Goal: Transaction & Acquisition: Purchase product/service

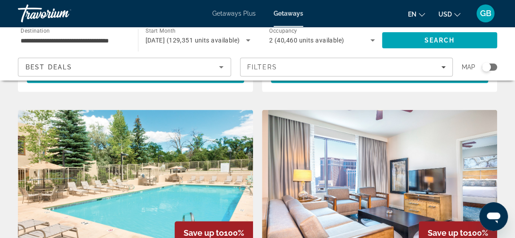
scroll to position [948, 0]
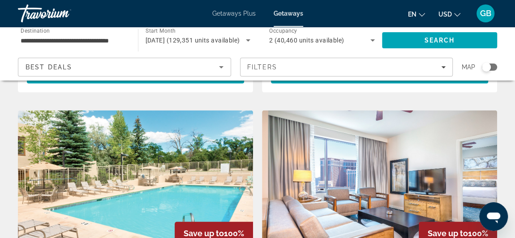
click at [367, 182] on img "Main content" at bounding box center [379, 182] width 235 height 143
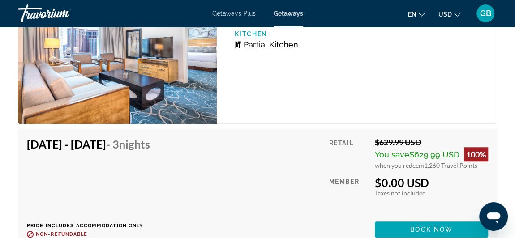
scroll to position [2005, 0]
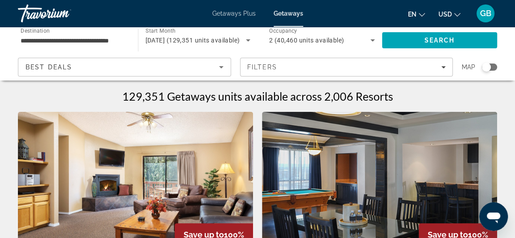
click at [234, 12] on span "Getaways Plus" at bounding box center [233, 13] width 43 height 7
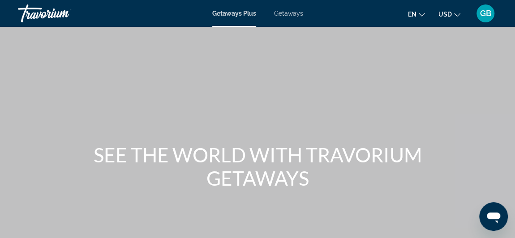
click at [234, 12] on span "Getaways Plus" at bounding box center [234, 13] width 44 height 7
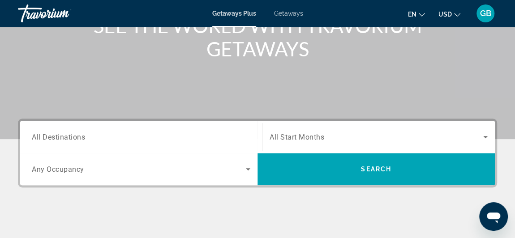
scroll to position [129, 0]
click at [115, 133] on input "Destination All Destinations" at bounding box center [141, 137] width 219 height 11
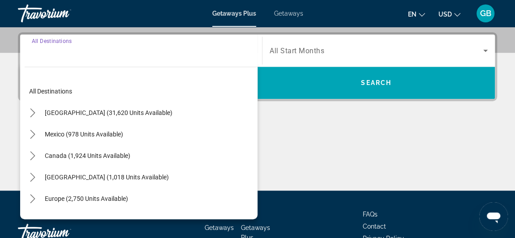
scroll to position [219, 0]
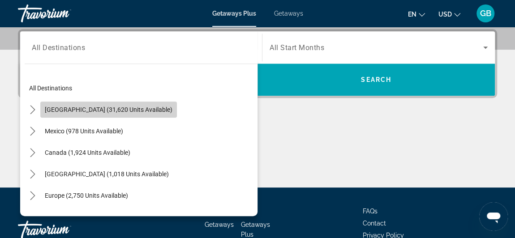
click at [121, 112] on span "United States (31,620 units available)" at bounding box center [109, 109] width 128 height 7
type input "**********"
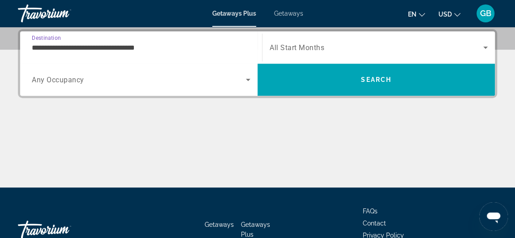
click at [293, 46] on span "All Start Months" at bounding box center [297, 47] width 55 height 9
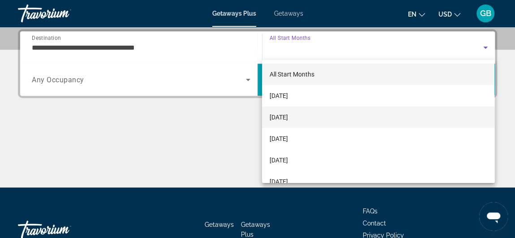
click at [315, 116] on mat-option "[DATE]" at bounding box center [378, 118] width 233 height 22
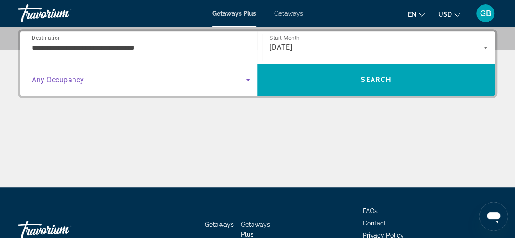
click at [94, 77] on span "Search widget" at bounding box center [139, 79] width 214 height 11
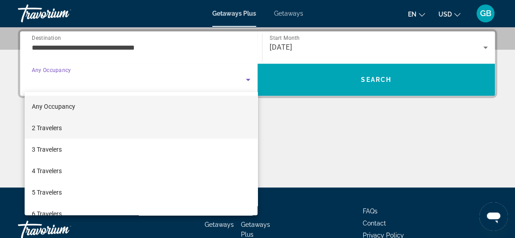
click at [70, 132] on mat-option "2 Travelers" at bounding box center [141, 128] width 233 height 22
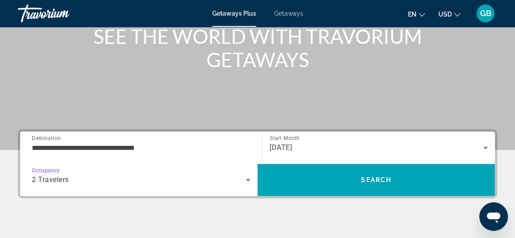
scroll to position [112, 0]
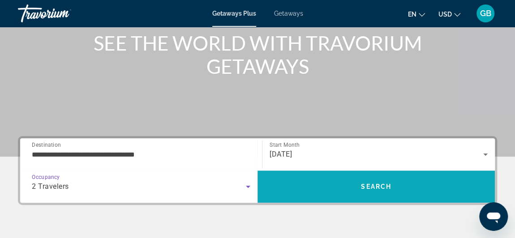
click at [366, 180] on span "Search" at bounding box center [376, 187] width 237 height 22
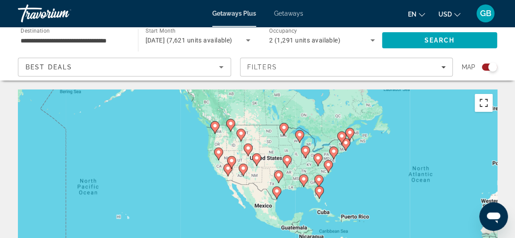
click at [481, 104] on button "Toggle fullscreen view" at bounding box center [484, 103] width 18 height 18
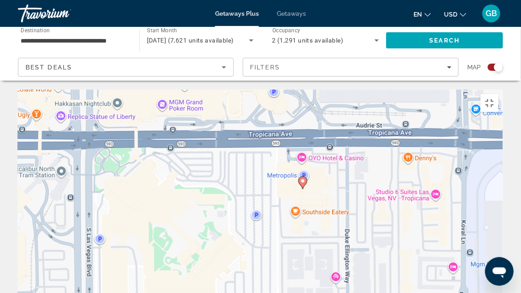
click at [303, 178] on image "Main content" at bounding box center [302, 180] width 5 height 5
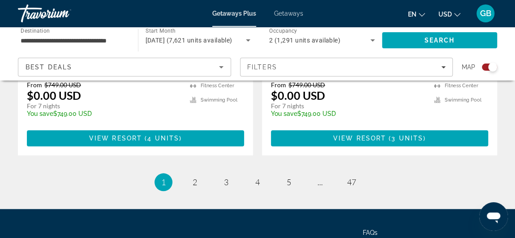
scroll to position [2137, 0]
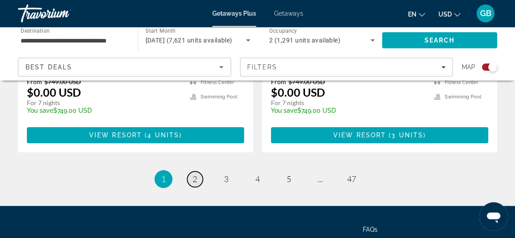
click at [200, 172] on link "page 2" at bounding box center [195, 180] width 16 height 16
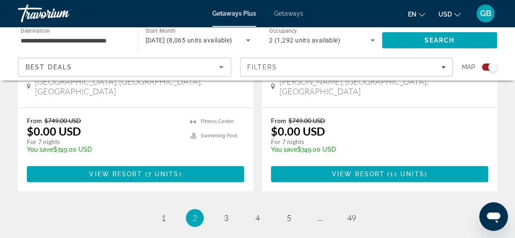
scroll to position [2123, 0]
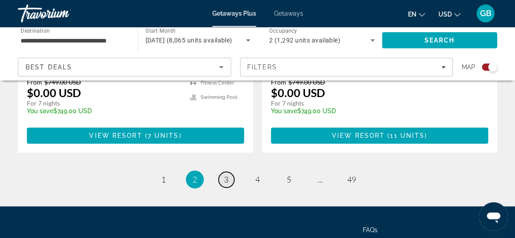
click at [229, 172] on link "page 3" at bounding box center [227, 180] width 16 height 16
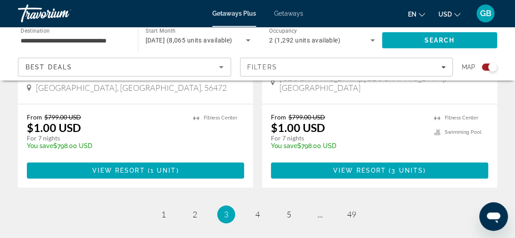
scroll to position [2116, 0]
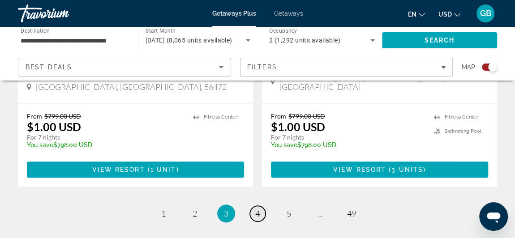
click at [260, 206] on link "page 4" at bounding box center [258, 214] width 16 height 16
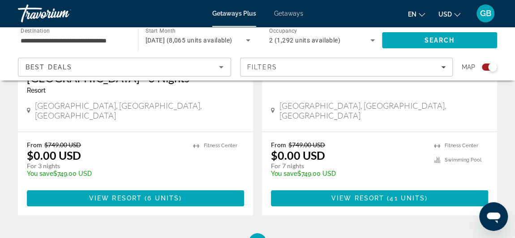
scroll to position [2104, 0]
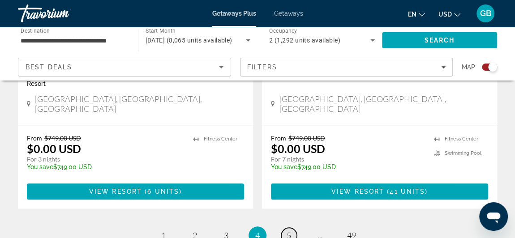
click at [284, 228] on link "page 5" at bounding box center [289, 236] width 16 height 16
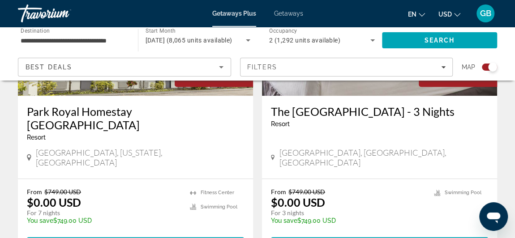
scroll to position [2078, 0]
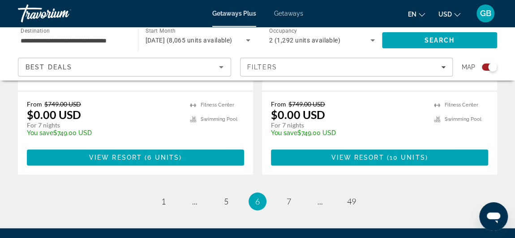
scroll to position [2150, 0]
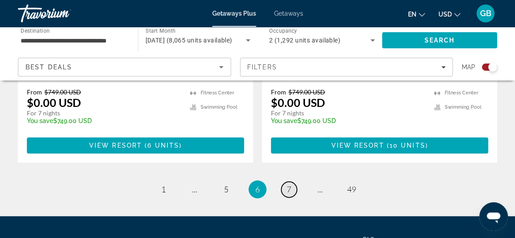
click at [290, 185] on span "7" at bounding box center [289, 190] width 4 height 10
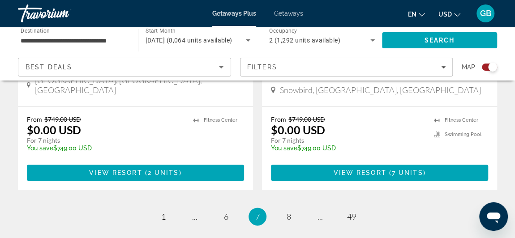
scroll to position [2175, 0]
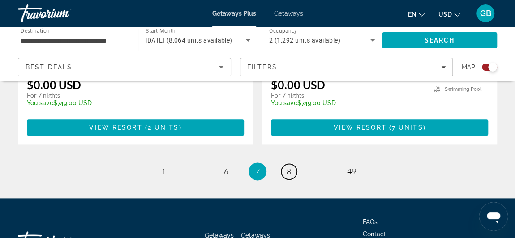
click at [290, 167] on span "8" at bounding box center [289, 172] width 4 height 10
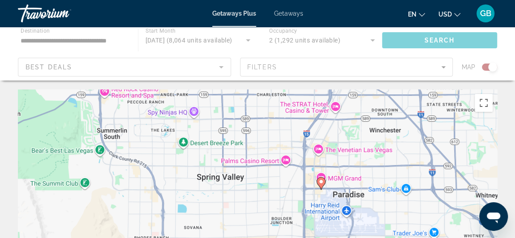
click at [290, 105] on div "To activate drag with keyboard, press Alt + Enter. Once in keyboard drag state,…" at bounding box center [257, 224] width 479 height 269
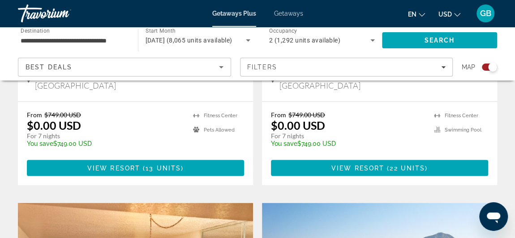
scroll to position [855, 0]
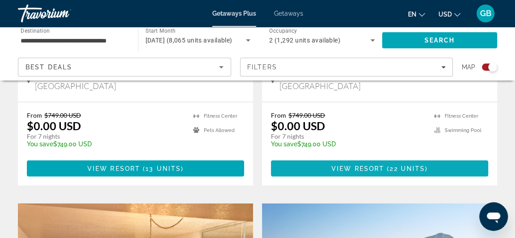
click at [318, 158] on span "Main content" at bounding box center [379, 169] width 217 height 22
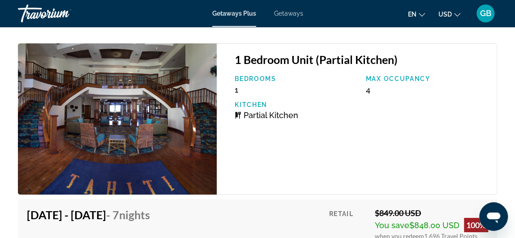
scroll to position [3296, 0]
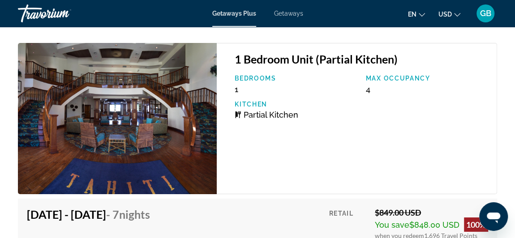
click at [494, 215] on icon "Open messaging window" at bounding box center [493, 218] width 13 height 11
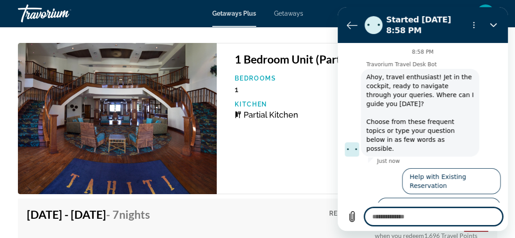
scroll to position [16, 0]
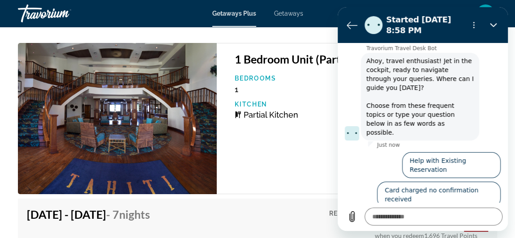
click at [466, 211] on button "Talk to an agent" at bounding box center [471, 224] width 60 height 26
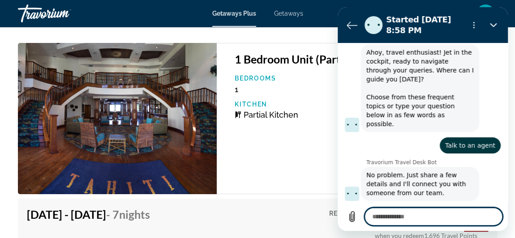
type textarea "*"
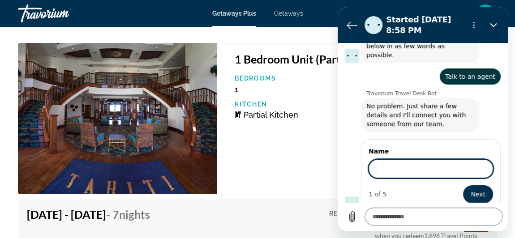
scroll to position [93, 0]
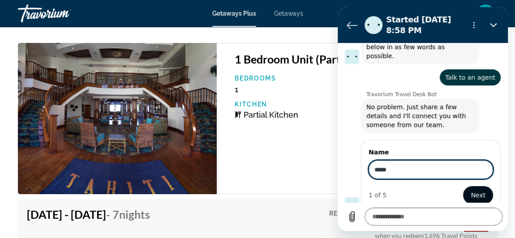
type input "*****"
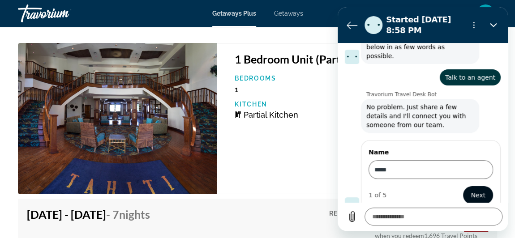
click at [471, 190] on span "Next" at bounding box center [478, 195] width 15 height 11
type textarea "*"
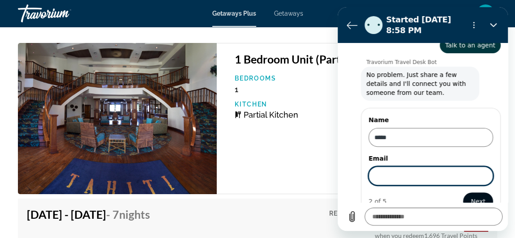
scroll to position [131, 0]
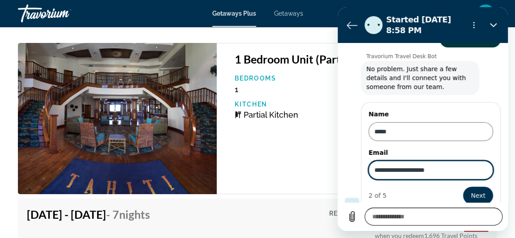
type input "**********"
click at [410, 221] on textarea at bounding box center [434, 217] width 138 height 18
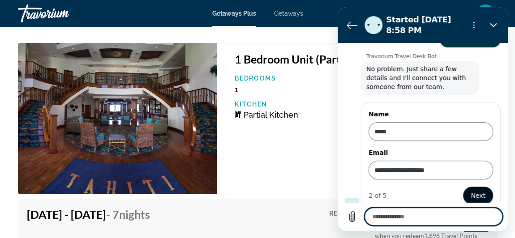
click at [476, 190] on span "Next" at bounding box center [478, 195] width 15 height 11
type textarea "*"
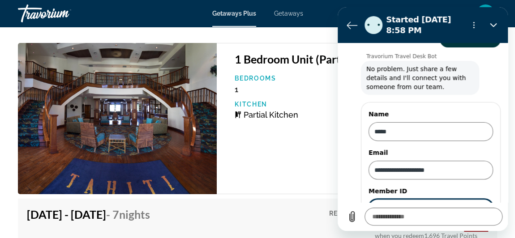
scroll to position [169, 0]
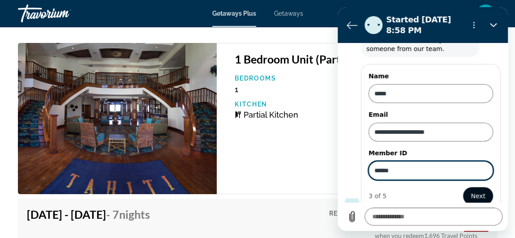
type input "******"
click at [478, 191] on span "Next" at bounding box center [478, 196] width 15 height 11
type textarea "*"
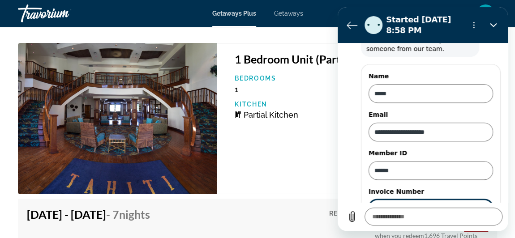
scroll to position [207, 0]
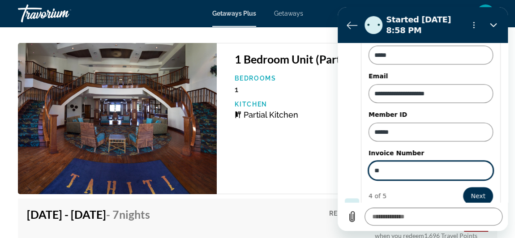
type input "*"
type input "***"
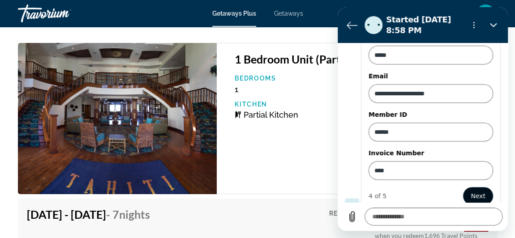
click at [474, 191] on span "Next" at bounding box center [478, 196] width 15 height 11
type textarea "*"
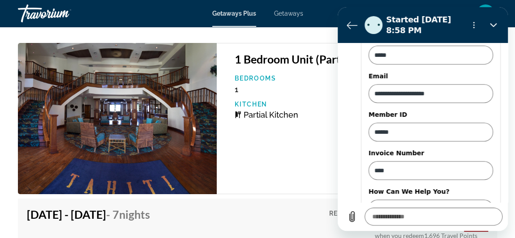
scroll to position [245, 0]
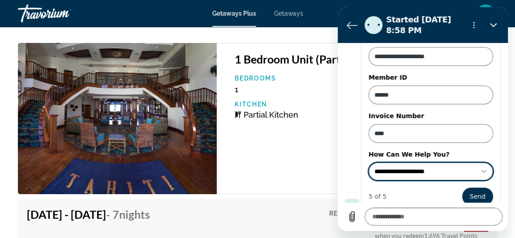
click at [482, 171] on icon at bounding box center [484, 172] width 5 height 2
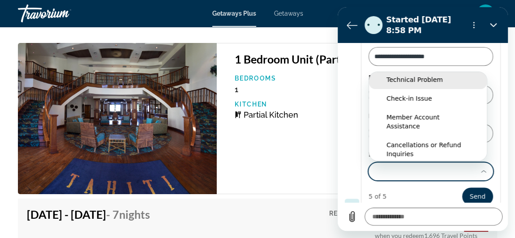
scroll to position [20, 0]
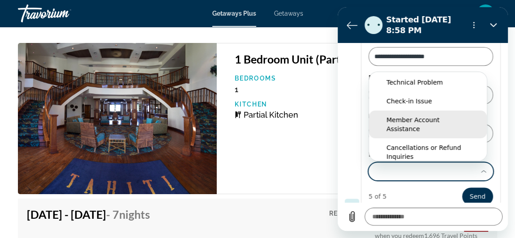
click at [409, 116] on div "Member Account Assistance" at bounding box center [428, 125] width 83 height 18
type input "**********"
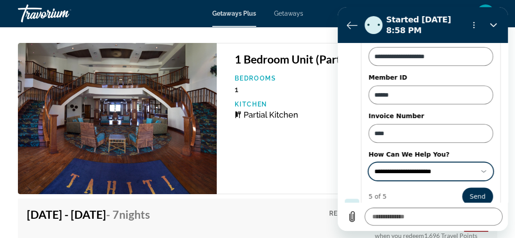
scroll to position [0, 0]
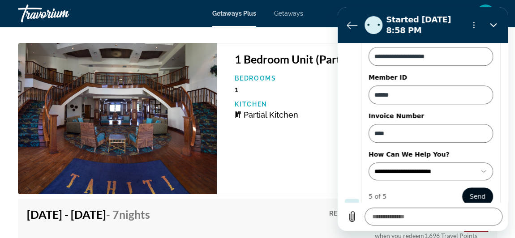
click at [470, 191] on span "Send" at bounding box center [478, 196] width 16 height 11
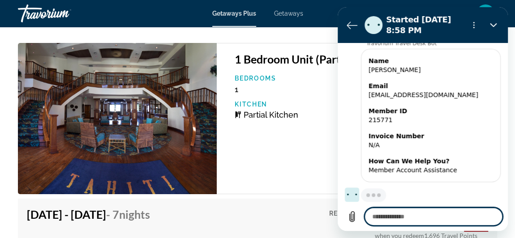
scroll to position [182, 0]
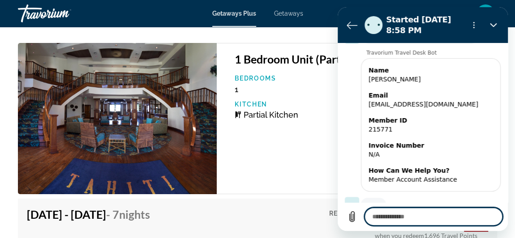
type textarea "*"
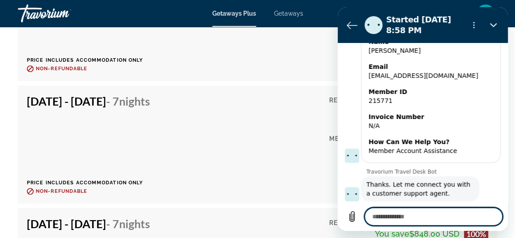
scroll to position [2077, 0]
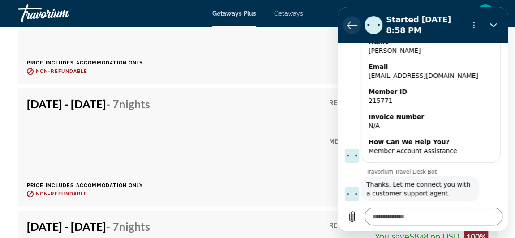
click at [351, 26] on icon "Back to the conversation list" at bounding box center [352, 25] width 11 height 11
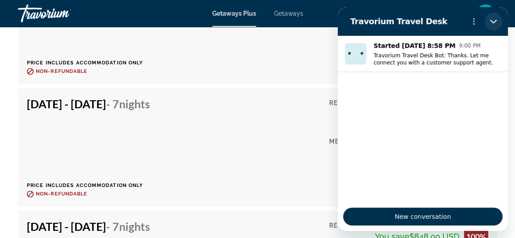
click at [494, 22] on icon "Close" at bounding box center [493, 22] width 7 height 4
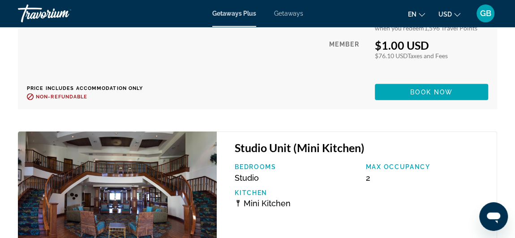
scroll to position [2432, 0]
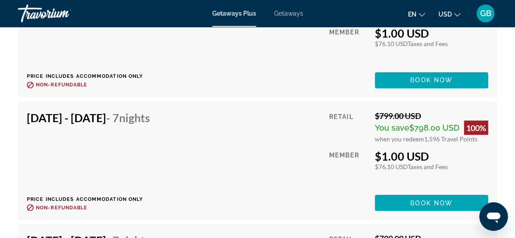
click at [296, 13] on span "Getaways" at bounding box center [288, 13] width 29 height 7
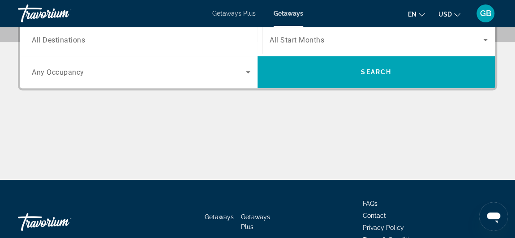
scroll to position [227, 0]
click at [95, 44] on input "Destination All Destinations" at bounding box center [141, 40] width 219 height 11
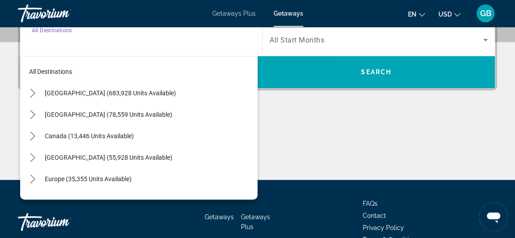
scroll to position [219, 0]
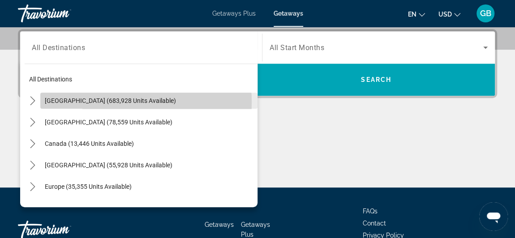
click at [110, 102] on span "[GEOGRAPHIC_DATA] (683,928 units available)" at bounding box center [110, 100] width 131 height 7
type input "**********"
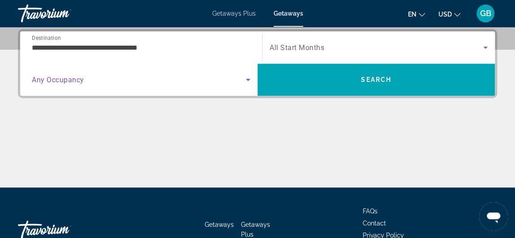
click at [155, 77] on span "Search widget" at bounding box center [139, 79] width 214 height 11
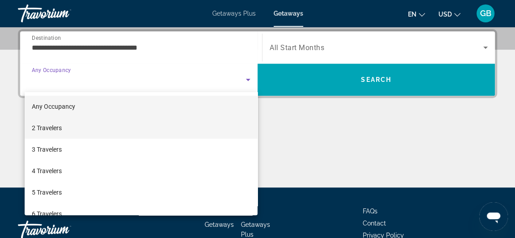
click at [137, 121] on mat-option "2 Travelers" at bounding box center [141, 128] width 233 height 22
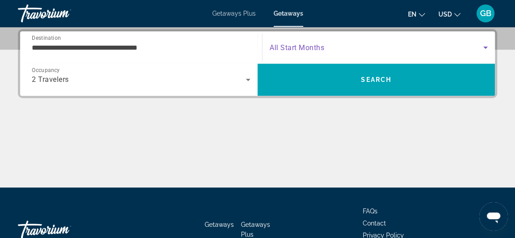
click at [324, 47] on span "Search widget" at bounding box center [377, 47] width 214 height 11
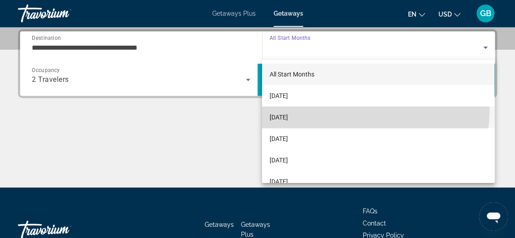
click at [329, 110] on mat-option "[DATE]" at bounding box center [378, 118] width 233 height 22
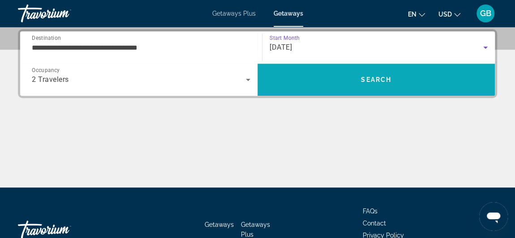
click at [344, 74] on span "Search" at bounding box center [376, 80] width 237 height 22
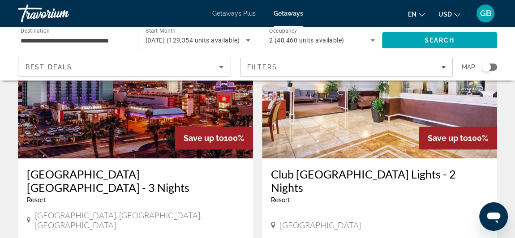
scroll to position [100, 0]
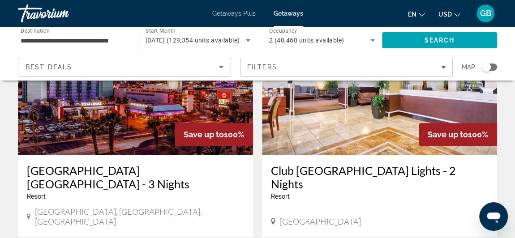
click at [167, 117] on img "Main content" at bounding box center [135, 83] width 235 height 143
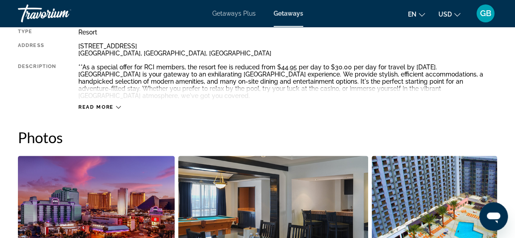
scroll to position [492, 0]
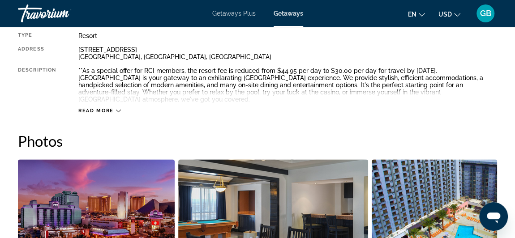
click at [228, 16] on span "Getaways Plus" at bounding box center [233, 13] width 43 height 7
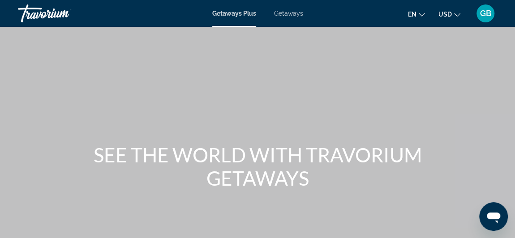
click at [289, 15] on span "Getaways" at bounding box center [288, 13] width 29 height 7
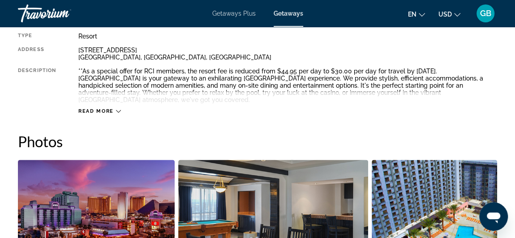
scroll to position [504, 0]
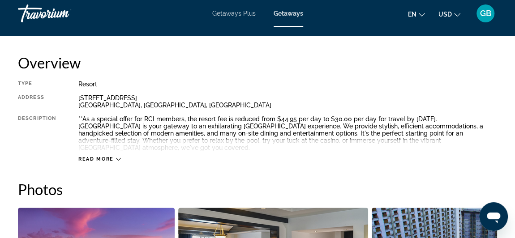
scroll to position [444, 0]
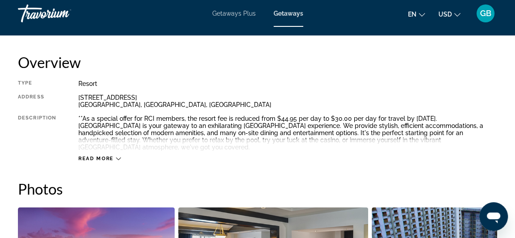
click at [119, 156] on icon "Main content" at bounding box center [118, 158] width 5 height 5
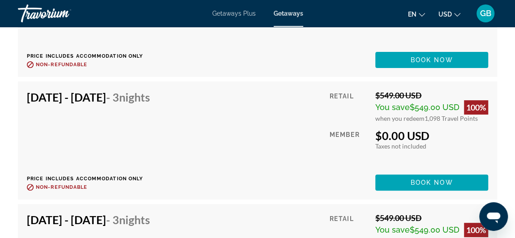
scroll to position [3599, 0]
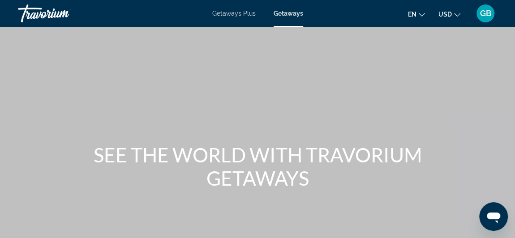
click at [484, 8] on div "GB" at bounding box center [486, 13] width 18 height 18
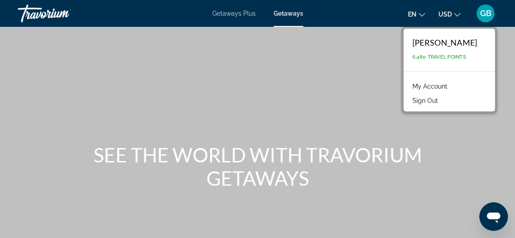
click at [452, 83] on link "My Account" at bounding box center [430, 87] width 44 height 12
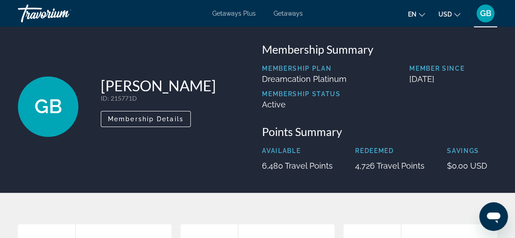
scroll to position [9, 0]
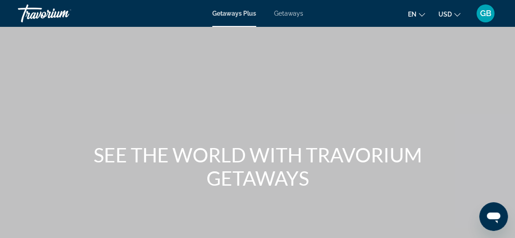
click at [486, 10] on span "GB" at bounding box center [485, 13] width 11 height 9
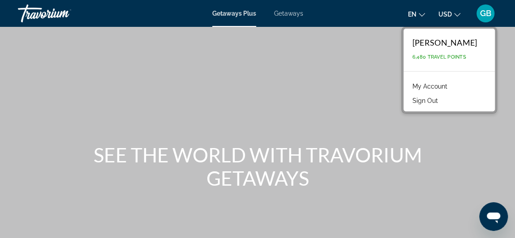
click at [431, 86] on link "My Account" at bounding box center [430, 87] width 44 height 12
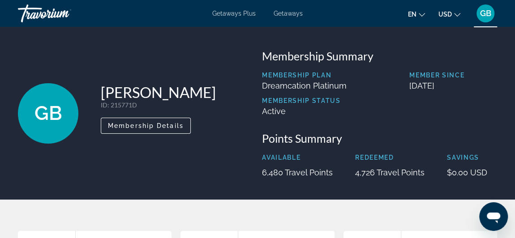
click at [42, 18] on div "Travorium" at bounding box center [63, 13] width 90 height 23
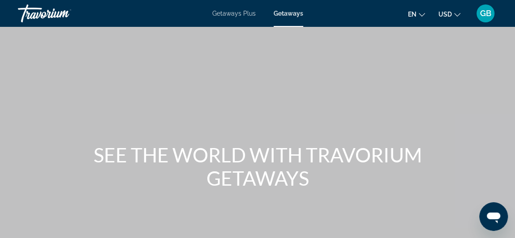
click at [39, 14] on div "Travorium" at bounding box center [63, 13] width 90 height 23
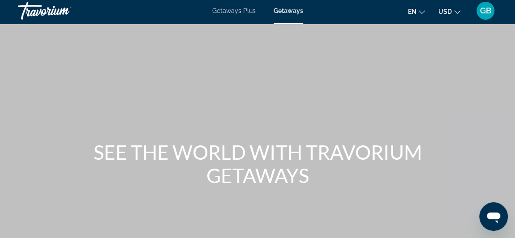
scroll to position [3, 0]
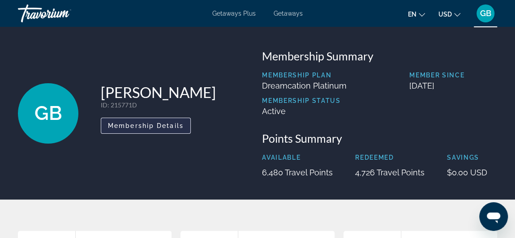
click at [135, 127] on span "Membership Details" at bounding box center [146, 125] width 76 height 7
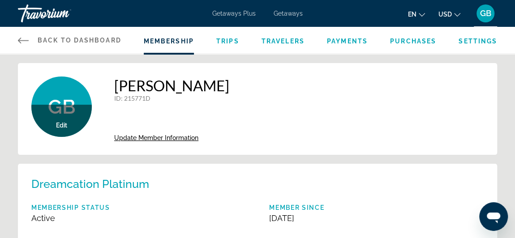
click at [228, 41] on span "Trips" at bounding box center [227, 41] width 23 height 7
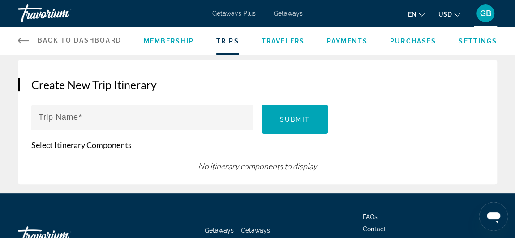
scroll to position [92, 0]
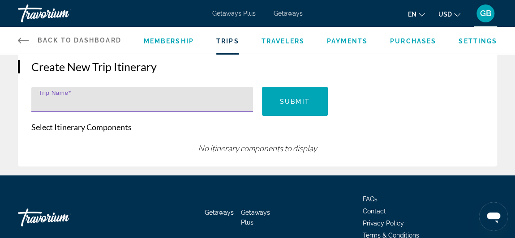
click at [113, 101] on input "Trip Name" at bounding box center [145, 103] width 213 height 11
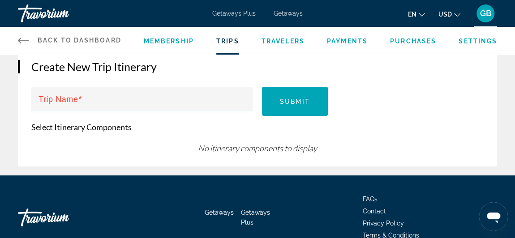
click at [169, 42] on span "Membership" at bounding box center [169, 41] width 50 height 7
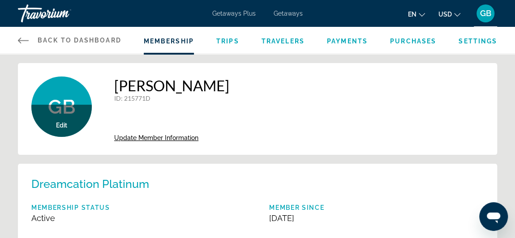
click at [47, 16] on div "Travorium" at bounding box center [63, 13] width 90 height 23
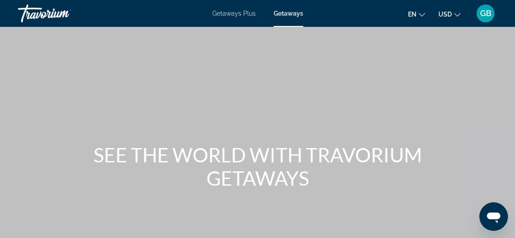
click at [47, 16] on div "Travorium" at bounding box center [63, 13] width 90 height 23
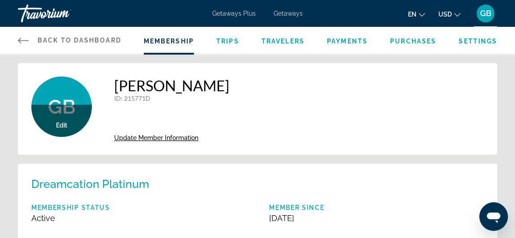
click at [77, 37] on span "Back to Dashboard" at bounding box center [80, 40] width 84 height 7
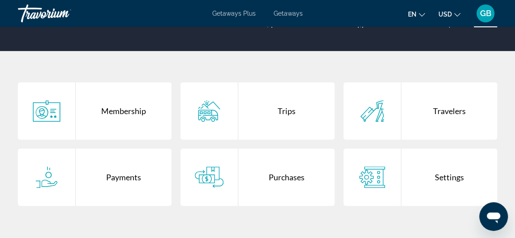
scroll to position [148, 0]
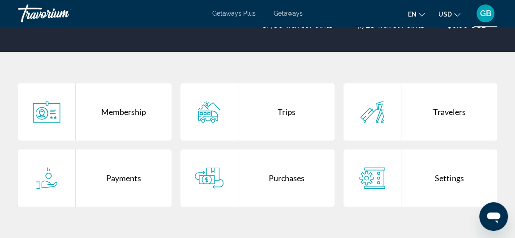
click at [131, 110] on div "Membership" at bounding box center [124, 111] width 96 height 57
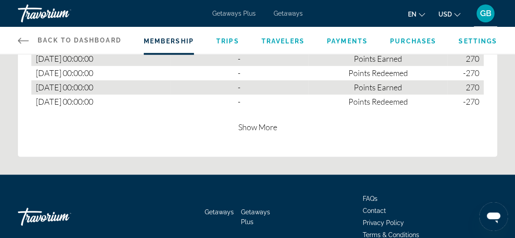
scroll to position [718, 0]
click at [245, 10] on span "Getaways Plus" at bounding box center [233, 13] width 43 height 7
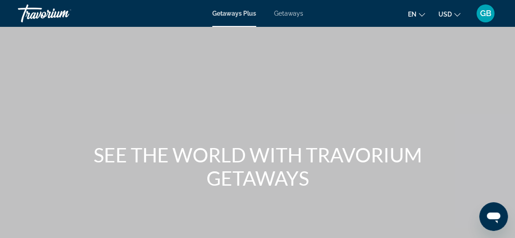
click at [52, 14] on div "Travorium" at bounding box center [63, 13] width 90 height 23
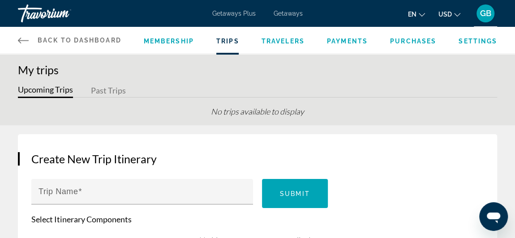
click at [109, 39] on span "Back to Dashboard" at bounding box center [80, 40] width 84 height 7
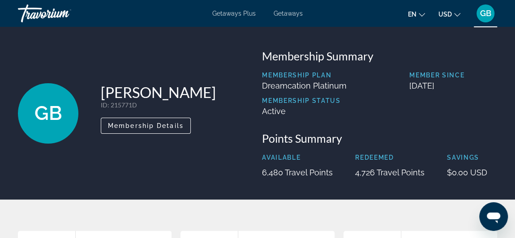
click at [43, 10] on div "Travorium" at bounding box center [63, 13] width 90 height 23
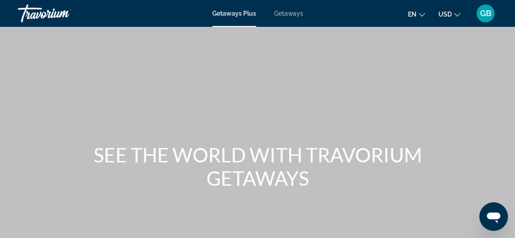
click at [282, 15] on span "Getaways" at bounding box center [288, 13] width 29 height 7
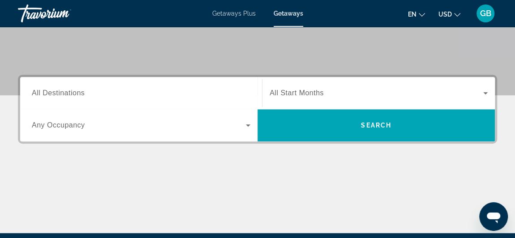
scroll to position [175, 0]
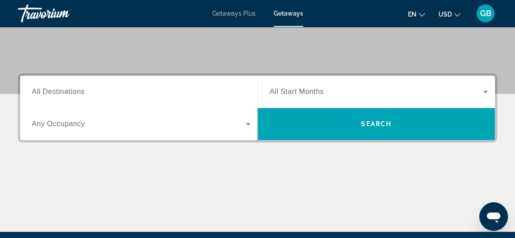
click at [102, 97] on div "Search widget" at bounding box center [141, 92] width 219 height 26
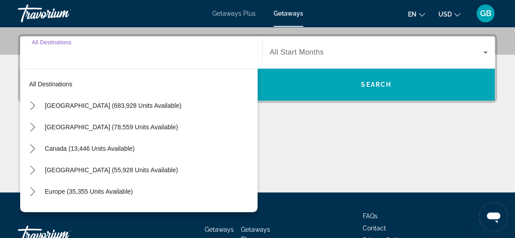
scroll to position [219, 0]
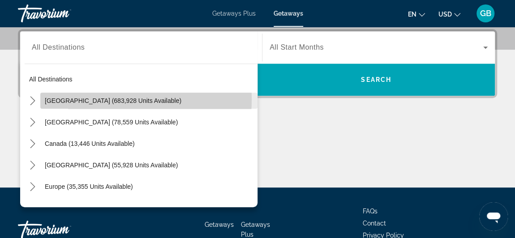
click at [103, 99] on span "[GEOGRAPHIC_DATA] (683,928 units available)" at bounding box center [113, 100] width 137 height 7
type input "**********"
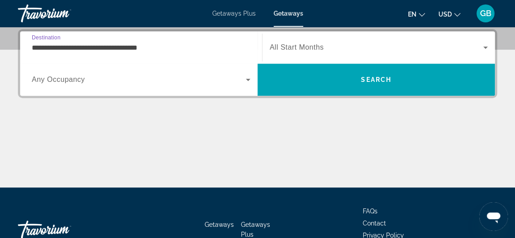
click at [111, 82] on span "Search widget" at bounding box center [139, 79] width 214 height 11
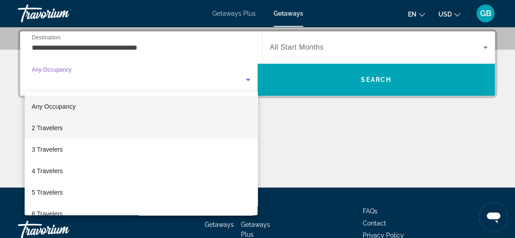
click at [112, 126] on mat-option "2 Travelers" at bounding box center [141, 128] width 233 height 22
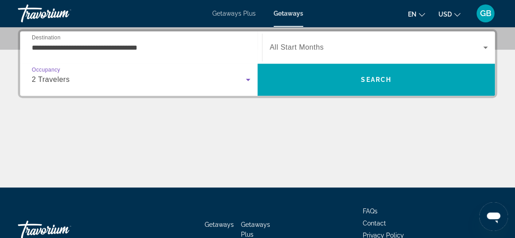
click at [325, 50] on span "Search widget" at bounding box center [377, 47] width 214 height 11
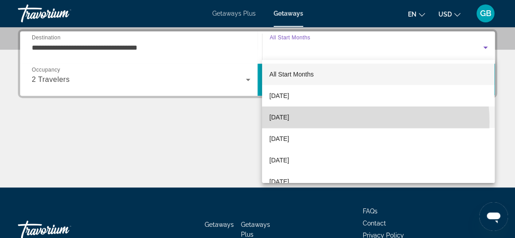
click at [322, 122] on mat-option "[DATE]" at bounding box center [378, 118] width 233 height 22
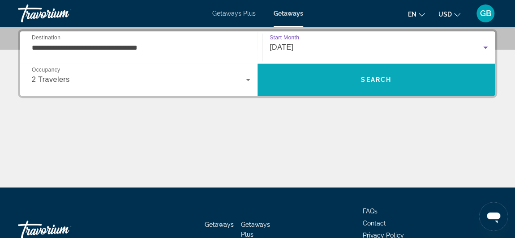
click at [376, 80] on span "Search" at bounding box center [376, 79] width 30 height 7
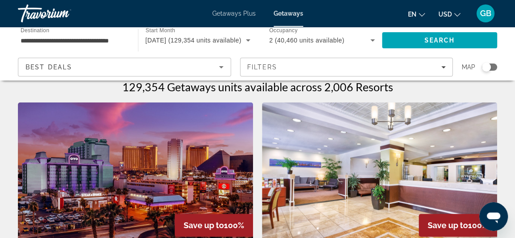
scroll to position [9, 0]
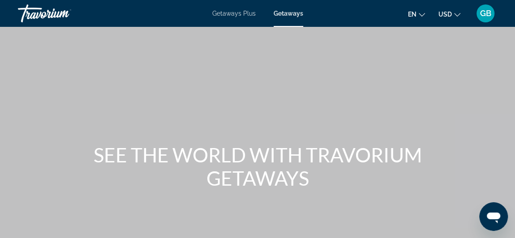
click at [38, 13] on div "Travorium" at bounding box center [63, 13] width 90 height 23
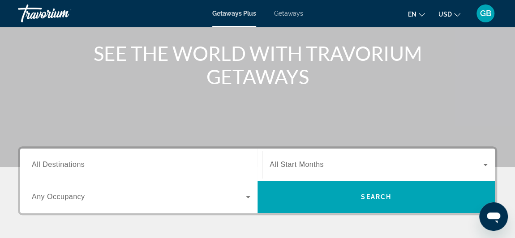
scroll to position [150, 0]
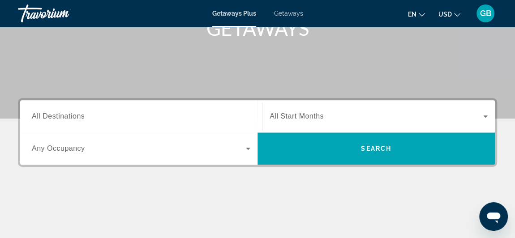
click at [108, 115] on input "Destination All Destinations" at bounding box center [141, 117] width 219 height 11
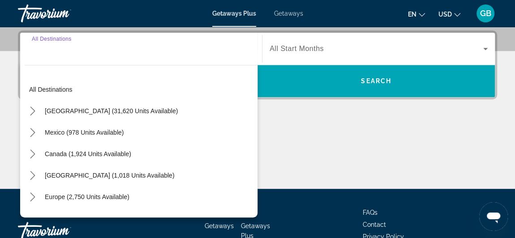
scroll to position [219, 0]
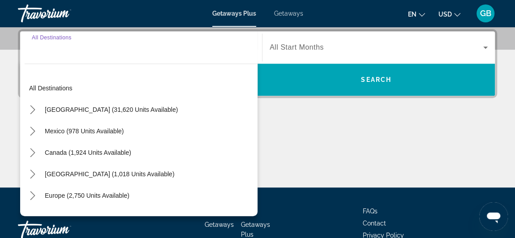
click at [108, 115] on span "Select destination: United States (31,620 units available)" at bounding box center [111, 110] width 142 height 22
type input "**********"
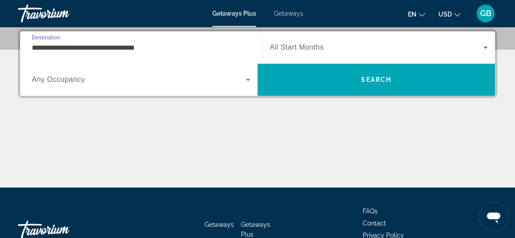
click at [173, 79] on span "Search widget" at bounding box center [139, 79] width 214 height 11
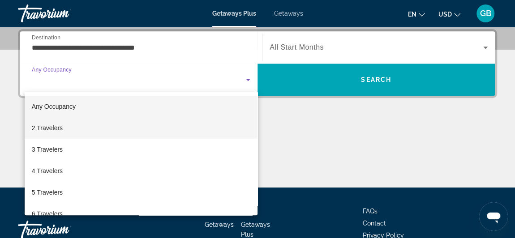
click at [122, 131] on mat-option "2 Travelers" at bounding box center [141, 128] width 233 height 22
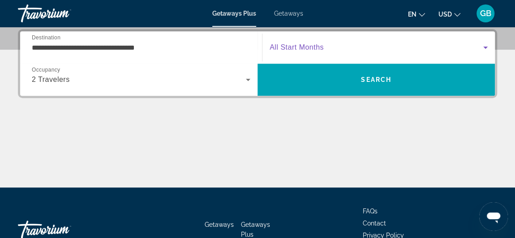
click at [342, 50] on span "Search widget" at bounding box center [377, 47] width 214 height 11
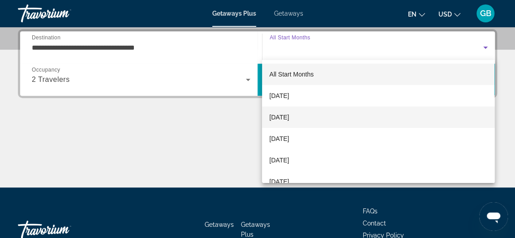
click at [325, 127] on mat-option "[DATE]" at bounding box center [378, 118] width 233 height 22
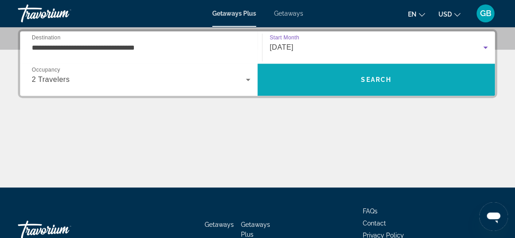
click at [346, 90] on span "Search" at bounding box center [376, 80] width 237 height 32
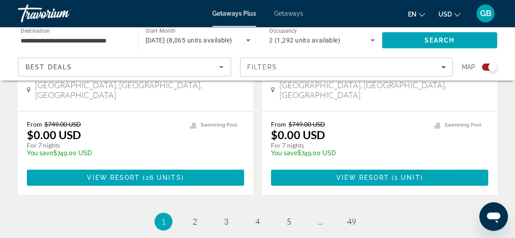
scroll to position [2140, 0]
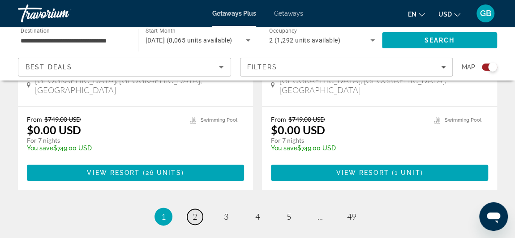
click at [194, 212] on span "2" at bounding box center [195, 217] width 4 height 10
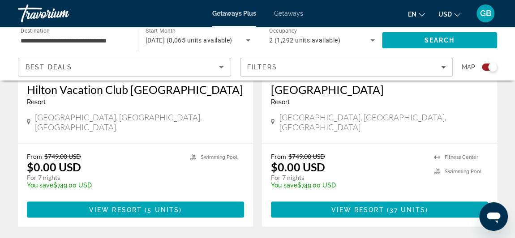
scroll to position [763, 0]
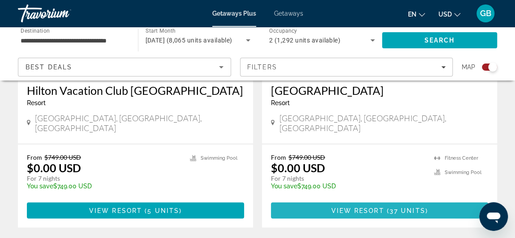
click at [358, 211] on span "View Resort" at bounding box center [357, 210] width 53 height 7
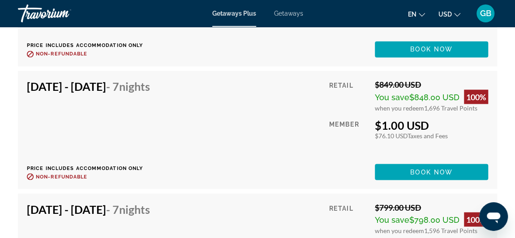
scroll to position [2451, 0]
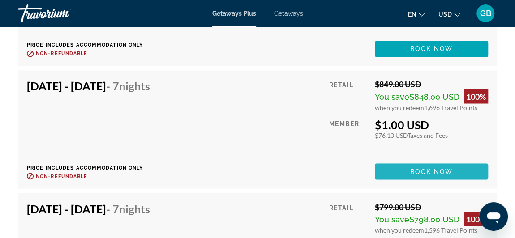
click at [427, 169] on span "Book now" at bounding box center [431, 171] width 43 height 7
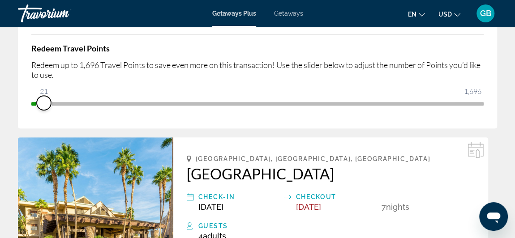
scroll to position [137, 0]
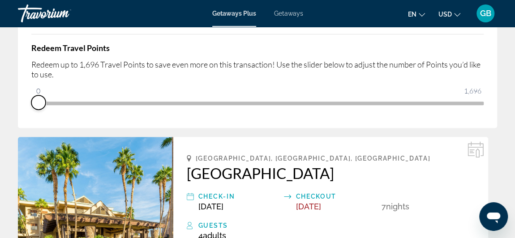
drag, startPoint x: 474, startPoint y: 102, endPoint x: 26, endPoint y: 102, distance: 447.6
click at [26, 102] on div "Price Summary Retail Price $849.00 USD Your Price $1.00 USD Taxes and Fees $76.…" at bounding box center [257, 29] width 479 height 198
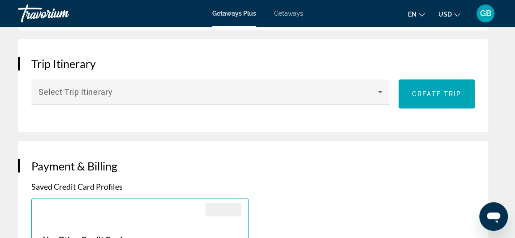
scroll to position [687, 0]
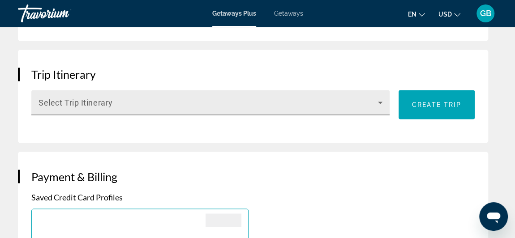
click at [378, 100] on icon "Main content" at bounding box center [380, 102] width 11 height 11
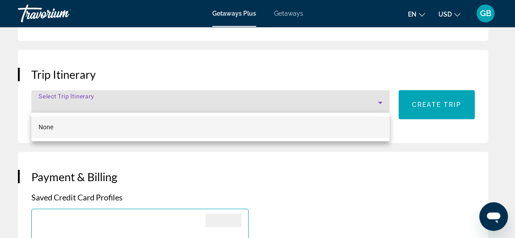
click at [378, 100] on div at bounding box center [257, 119] width 515 height 238
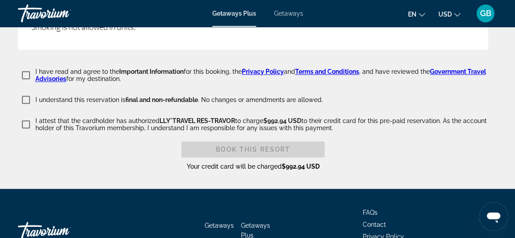
scroll to position [1956, 0]
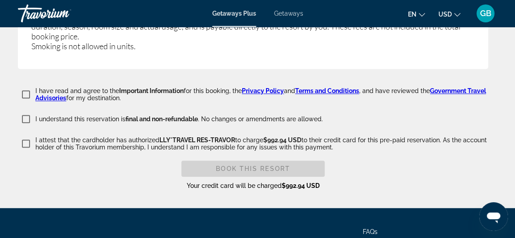
click at [347, 87] on link "Terms and Conditions" at bounding box center [327, 90] width 64 height 7
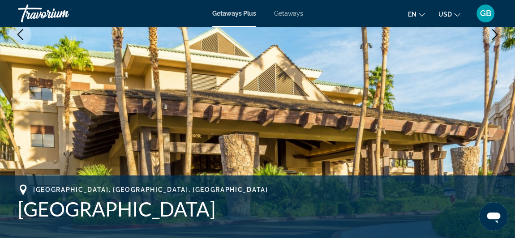
scroll to position [206, 0]
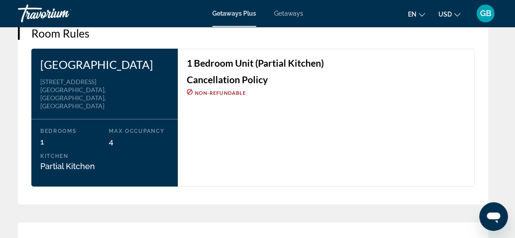
scroll to position [1363, 0]
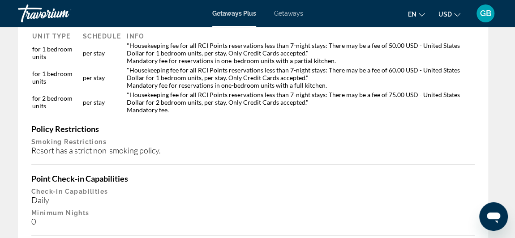
scroll to position [1702, 0]
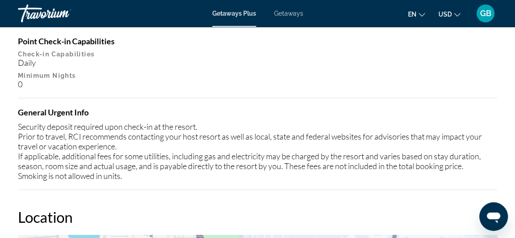
scroll to position [1263, 0]
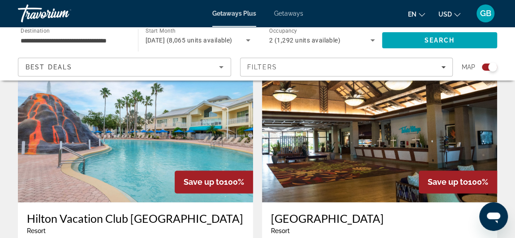
scroll to position [621, 0]
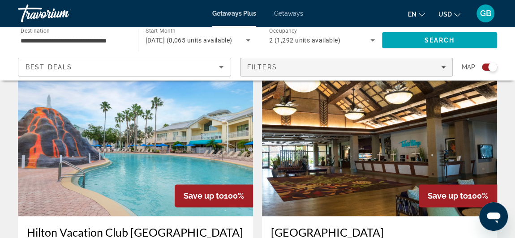
click at [443, 65] on icon "Filters" at bounding box center [443, 67] width 4 height 4
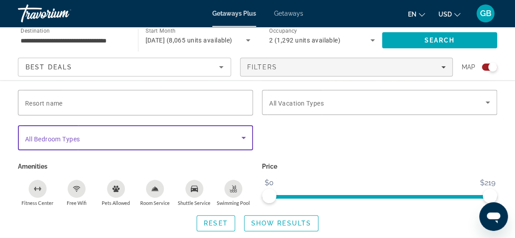
click at [240, 137] on icon "Search widget" at bounding box center [243, 138] width 11 height 11
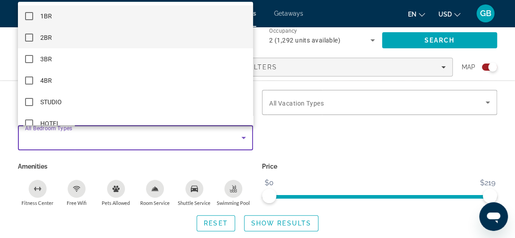
click at [207, 42] on mat-option "2BR" at bounding box center [135, 38] width 235 height 22
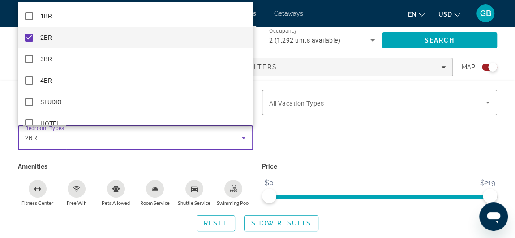
click at [311, 137] on div at bounding box center [257, 119] width 515 height 238
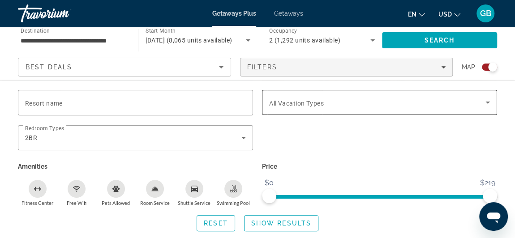
click at [371, 107] on span "Search widget" at bounding box center [377, 102] width 216 height 11
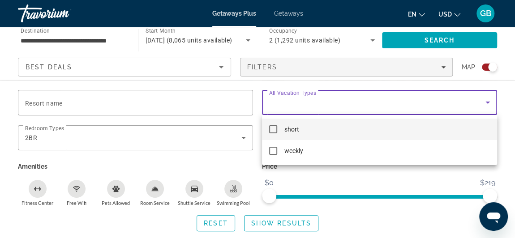
click at [267, 83] on div at bounding box center [257, 119] width 515 height 238
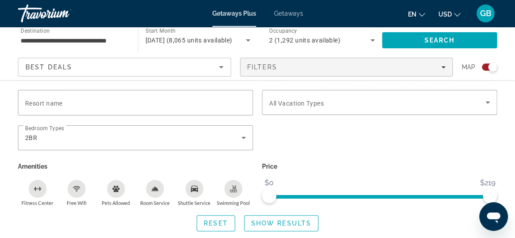
click at [222, 68] on icon "Sort by" at bounding box center [221, 67] width 11 height 11
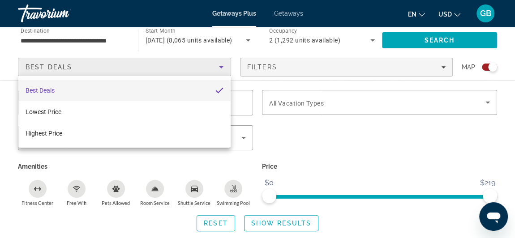
click at [222, 68] on div at bounding box center [257, 119] width 515 height 238
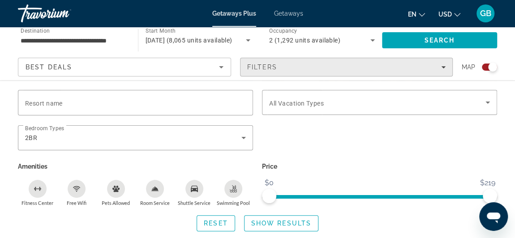
click at [358, 65] on div "Filters" at bounding box center [346, 67] width 199 height 7
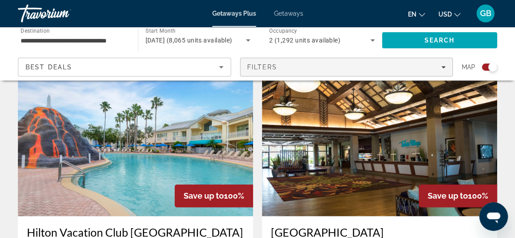
click at [448, 72] on span "Filters" at bounding box center [347, 67] width 212 height 22
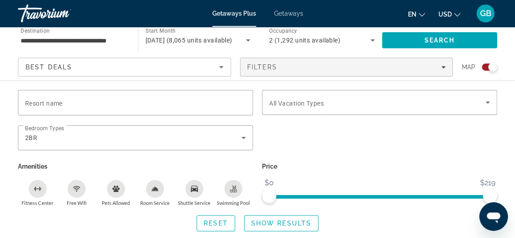
scroll to position [222, 0]
click at [372, 39] on icon "Search widget" at bounding box center [372, 40] width 11 height 11
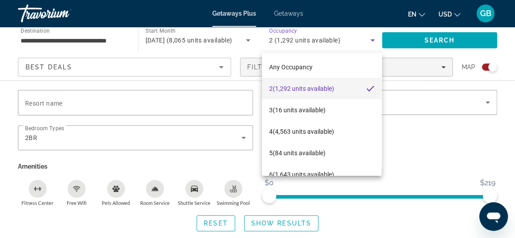
click at [372, 39] on div at bounding box center [257, 119] width 515 height 238
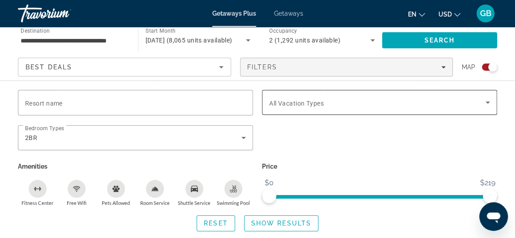
click at [380, 103] on span "Search widget" at bounding box center [377, 102] width 216 height 11
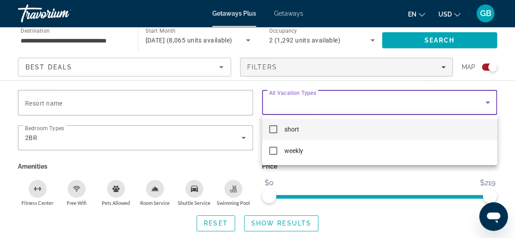
click at [380, 103] on div at bounding box center [257, 119] width 515 height 238
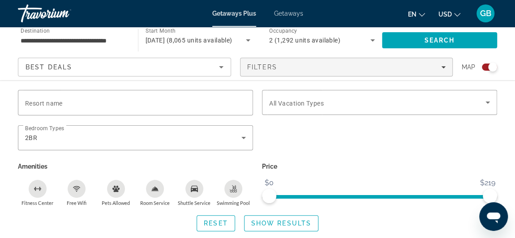
scroll to position [286, 0]
click at [273, 228] on span "Search widget" at bounding box center [281, 224] width 73 height 22
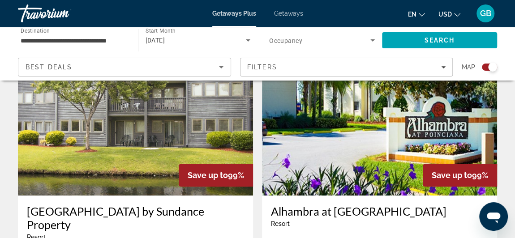
scroll to position [2037, 0]
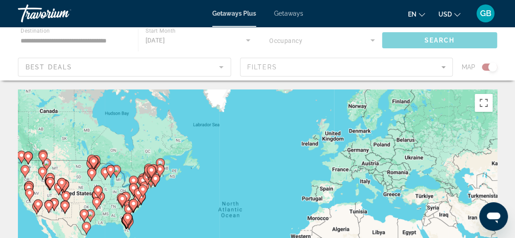
click at [200, 201] on div "To activate drag with keyboard, press Alt + Enter. Once in keyboard drag state,…" at bounding box center [257, 224] width 479 height 269
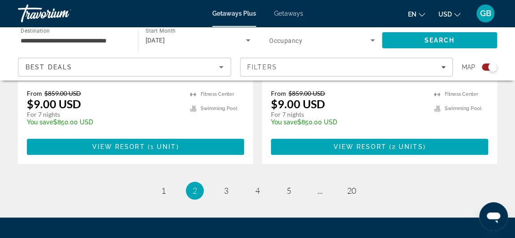
scroll to position [2123, 0]
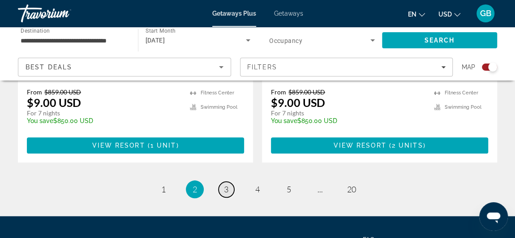
click at [224, 185] on span "3" at bounding box center [226, 190] width 4 height 10
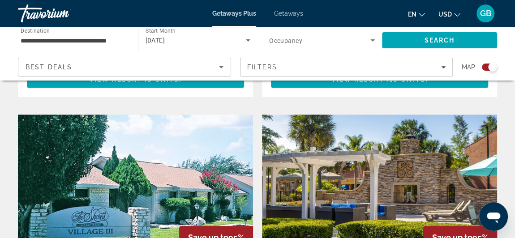
scroll to position [2044, 0]
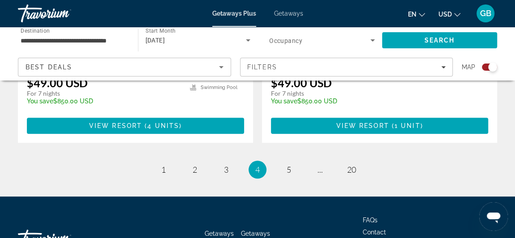
scroll to position [2137, 0]
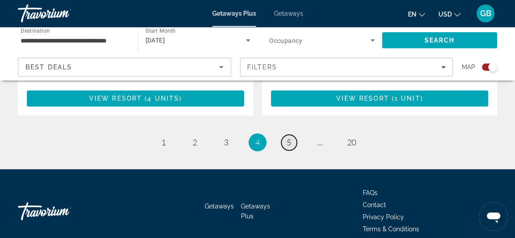
click at [289, 138] on span "5" at bounding box center [289, 143] width 4 height 10
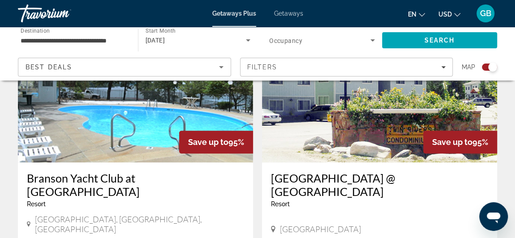
scroll to position [2164, 0]
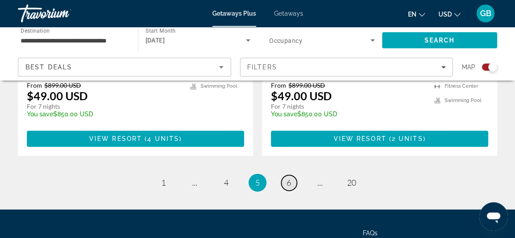
click at [293, 175] on link "page 6" at bounding box center [289, 183] width 16 height 16
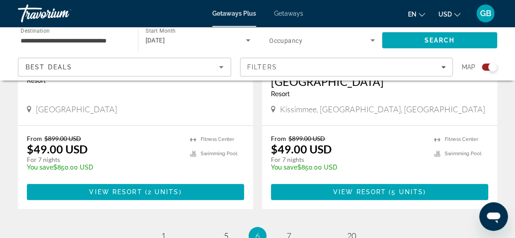
scroll to position [2133, 0]
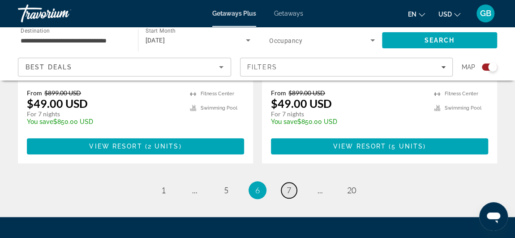
click at [290, 185] on span "7" at bounding box center [289, 190] width 4 height 10
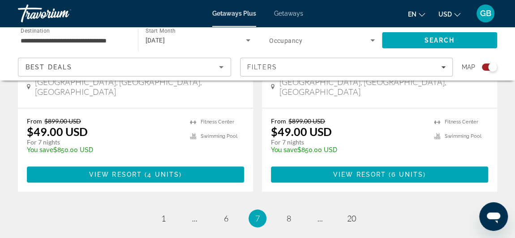
scroll to position [2113, 0]
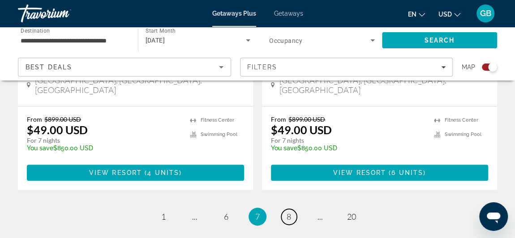
click at [290, 212] on span "8" at bounding box center [289, 217] width 4 height 10
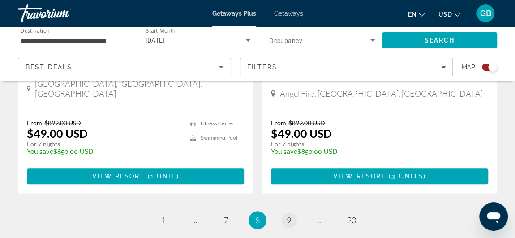
scroll to position [2093, 0]
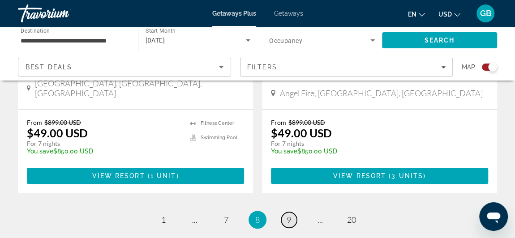
click at [289, 212] on link "page 9" at bounding box center [289, 220] width 16 height 16
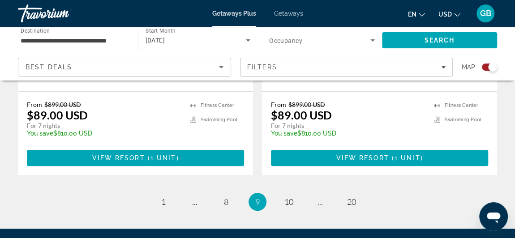
scroll to position [2123, 0]
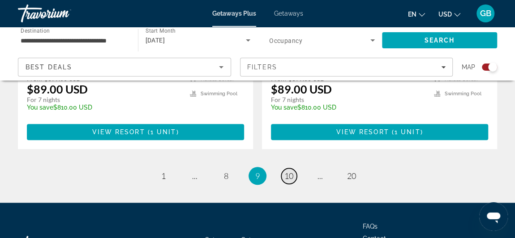
click at [290, 171] on span "10" at bounding box center [288, 176] width 9 height 10
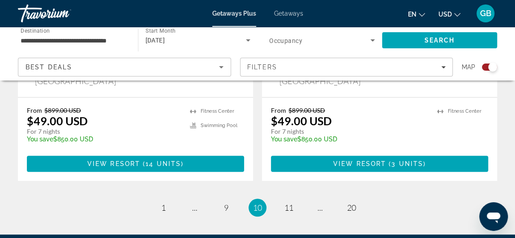
scroll to position [2096, 0]
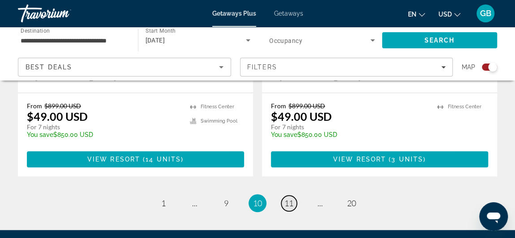
click at [291, 198] on span "11" at bounding box center [288, 203] width 9 height 10
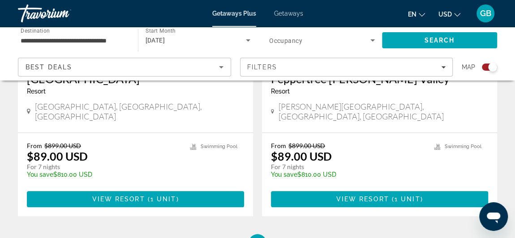
scroll to position [2089, 0]
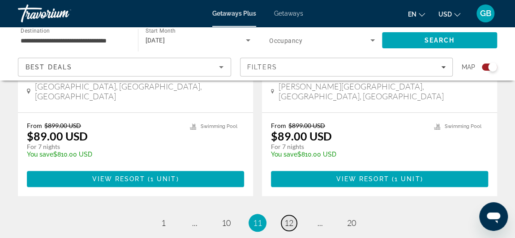
click at [293, 218] on span "12" at bounding box center [288, 223] width 9 height 10
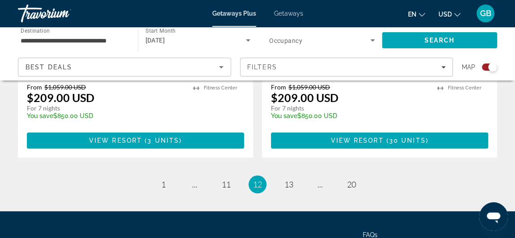
scroll to position [2095, 0]
click at [289, 180] on span "13" at bounding box center [288, 185] width 9 height 10
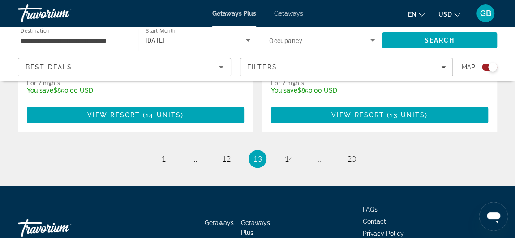
scroll to position [2137, 0]
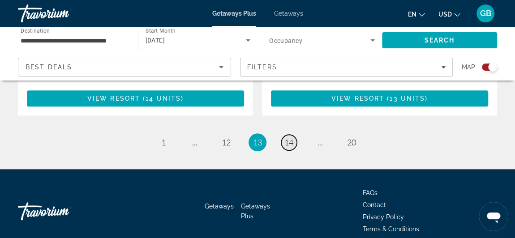
click at [287, 138] on span "14" at bounding box center [288, 143] width 9 height 10
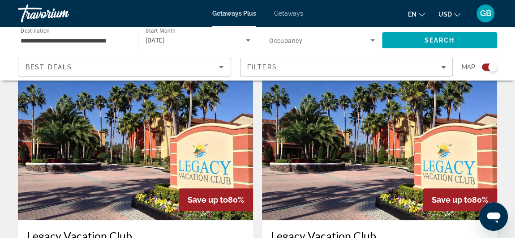
scroll to position [2067, 0]
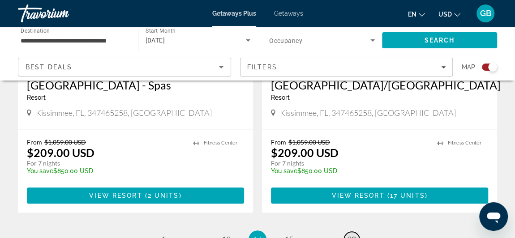
click at [351, 235] on span "20" at bounding box center [351, 240] width 9 height 10
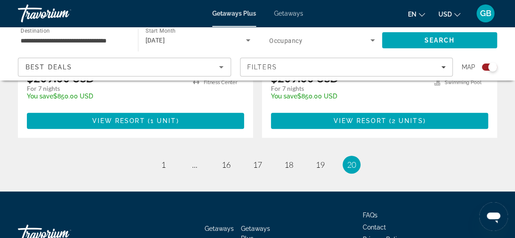
scroll to position [1818, 0]
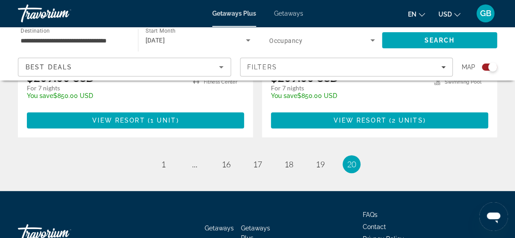
click at [354, 159] on span "20" at bounding box center [351, 164] width 9 height 10
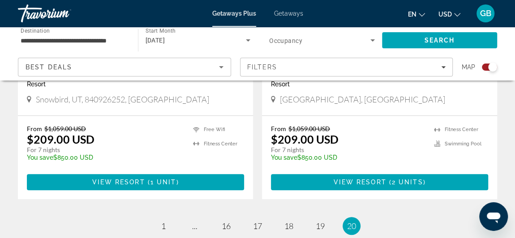
scroll to position [1755, 0]
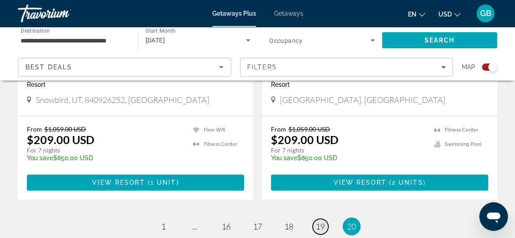
click at [322, 222] on span "19" at bounding box center [320, 227] width 9 height 10
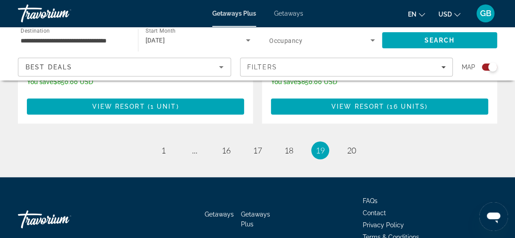
scroll to position [2123, 0]
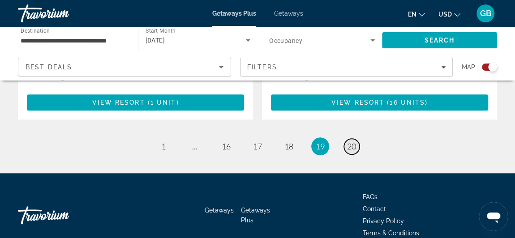
click at [348, 142] on span "20" at bounding box center [351, 147] width 9 height 10
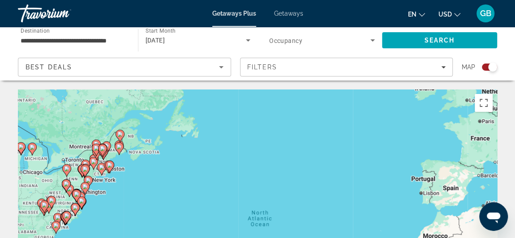
click at [298, 14] on span "Getaways" at bounding box center [288, 13] width 29 height 7
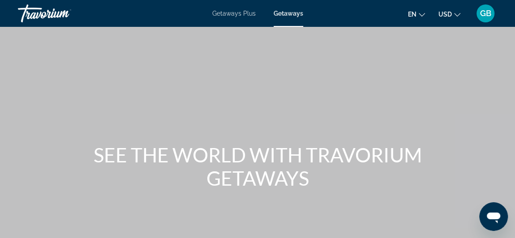
click at [241, 11] on span "Getaways Plus" at bounding box center [233, 13] width 43 height 7
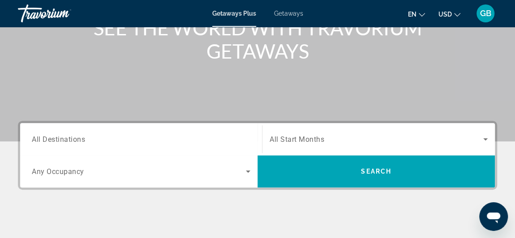
scroll to position [145, 0]
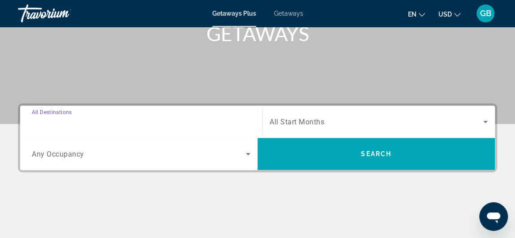
click at [176, 121] on input "Destination All Destinations" at bounding box center [141, 122] width 219 height 11
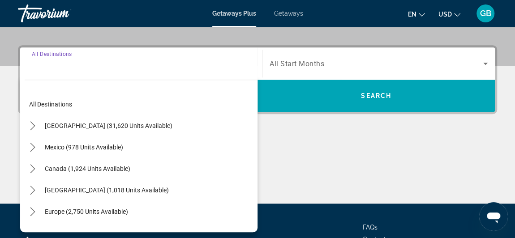
scroll to position [219, 0]
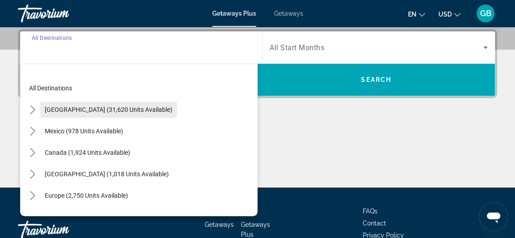
click at [140, 114] on span "Select destination: United States (31,620 units available)" at bounding box center [108, 110] width 137 height 22
type input "**********"
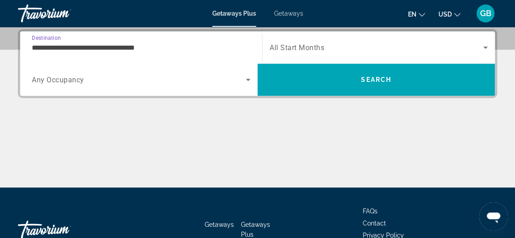
click at [123, 84] on span "Search widget" at bounding box center [139, 79] width 214 height 11
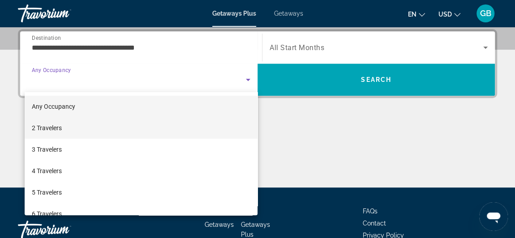
click at [107, 123] on mat-option "2 Travelers" at bounding box center [141, 128] width 233 height 22
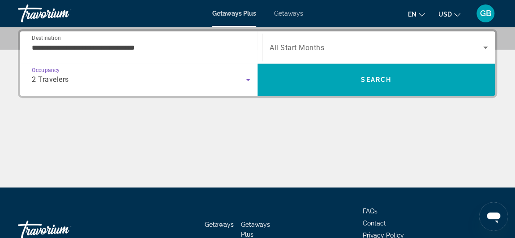
click at [325, 43] on span "Search widget" at bounding box center [377, 47] width 214 height 11
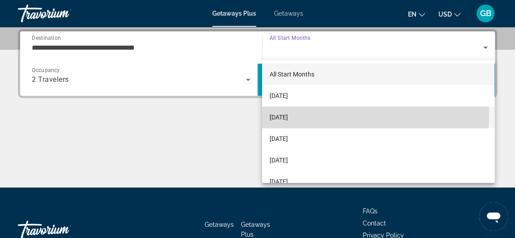
click at [323, 116] on mat-option "[DATE]" at bounding box center [378, 118] width 233 height 22
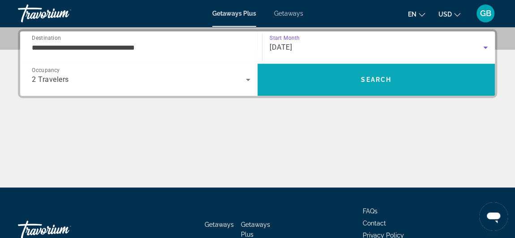
click at [367, 85] on span "Search" at bounding box center [376, 80] width 237 height 22
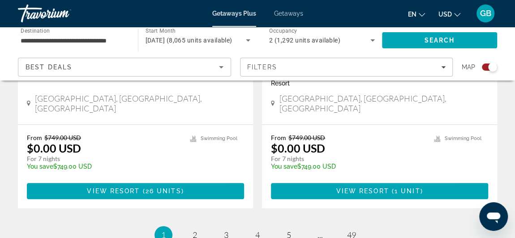
scroll to position [2154, 0]
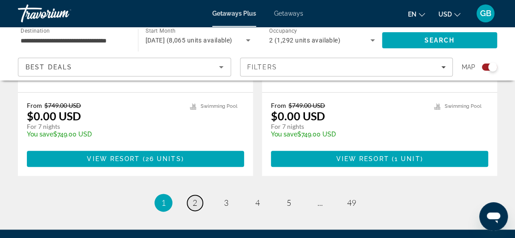
click at [198, 195] on link "page 2" at bounding box center [195, 203] width 16 height 16
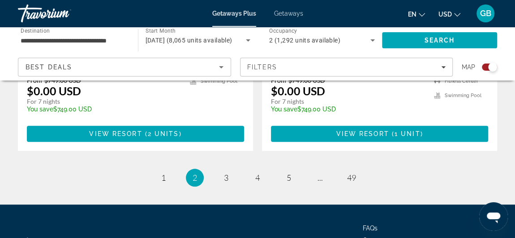
scroll to position [2132, 0]
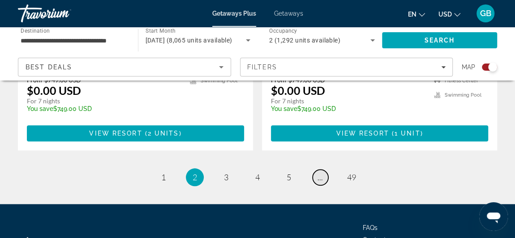
click at [320, 170] on link "page ..." at bounding box center [321, 178] width 16 height 16
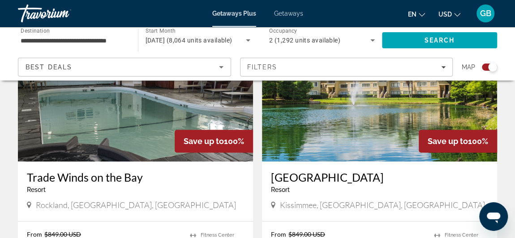
scroll to position [2137, 0]
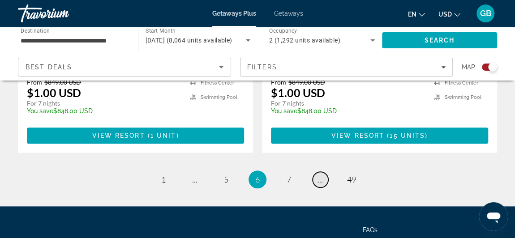
click at [322, 172] on link "page ..." at bounding box center [321, 180] width 16 height 16
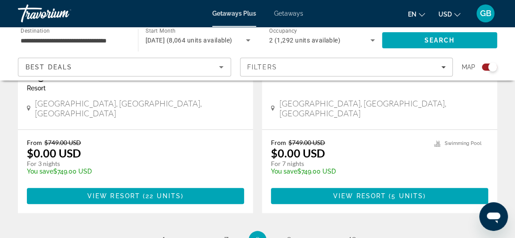
scroll to position [2104, 0]
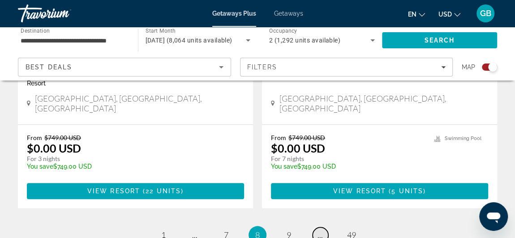
click at [322, 228] on link "page ..." at bounding box center [321, 236] width 16 height 16
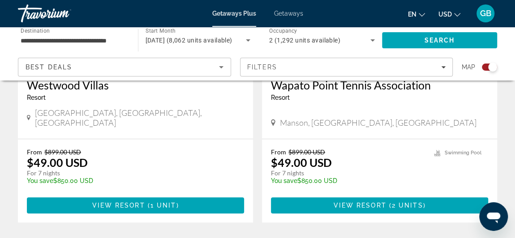
scroll to position [2095, 0]
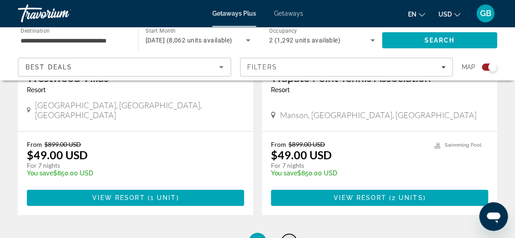
click at [291, 237] on span "11" at bounding box center [288, 242] width 9 height 10
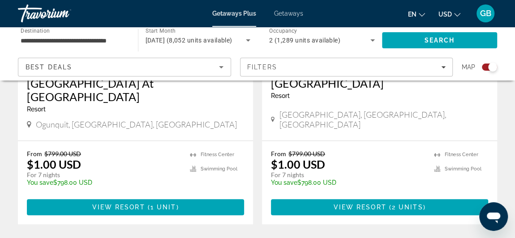
scroll to position [2082, 0]
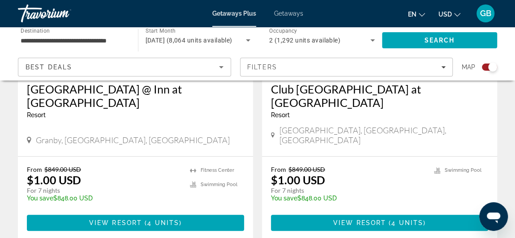
scroll to position [2059, 0]
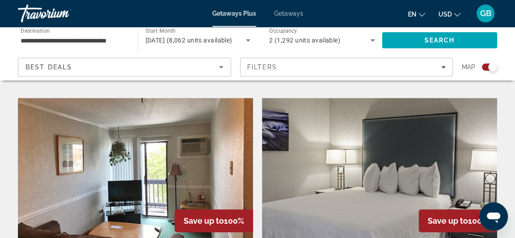
scroll to position [1843, 0]
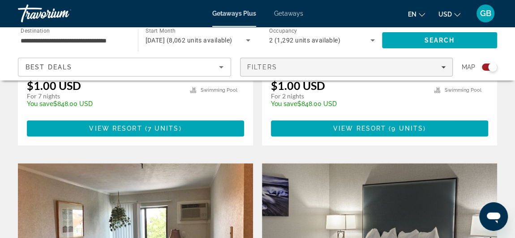
click at [337, 61] on span "Filters" at bounding box center [347, 67] width 212 height 22
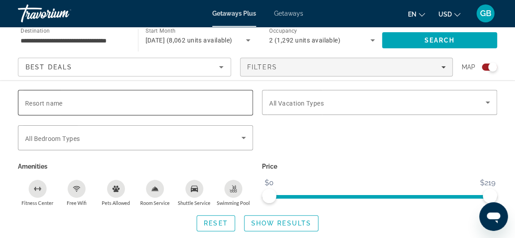
click at [140, 102] on input "Resort name" at bounding box center [135, 103] width 221 height 11
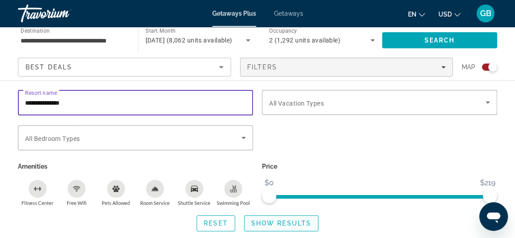
type input "**********"
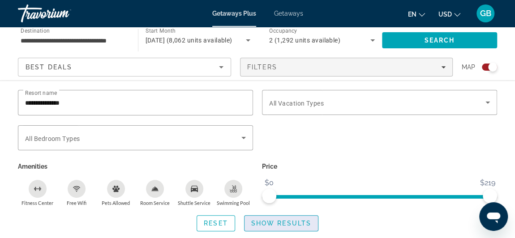
click at [278, 226] on span "Show Results" at bounding box center [281, 223] width 60 height 7
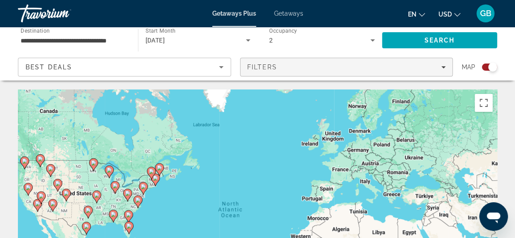
click at [444, 74] on span "Filters" at bounding box center [347, 67] width 212 height 22
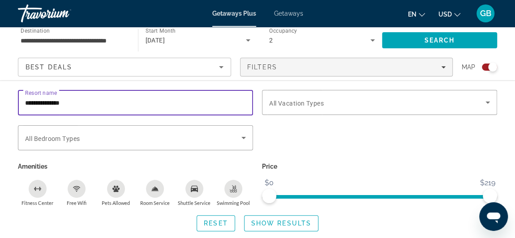
click at [235, 103] on input "**********" at bounding box center [135, 103] width 221 height 11
type input "*"
click at [299, 226] on span "Show Results" at bounding box center [281, 223] width 60 height 7
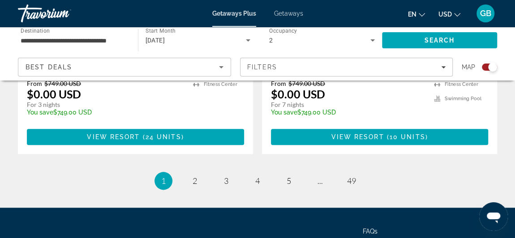
scroll to position [2164, 0]
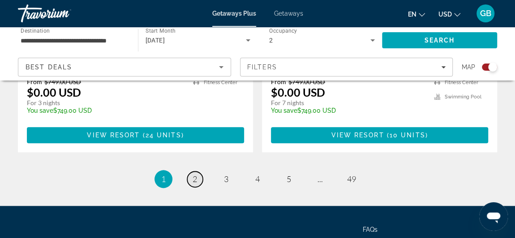
click at [196, 174] on span "2" at bounding box center [195, 179] width 4 height 10
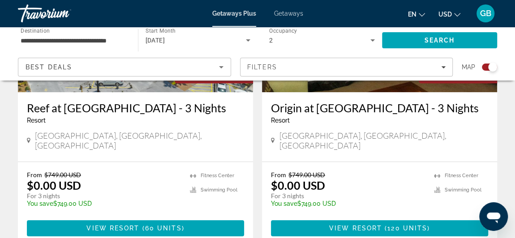
scroll to position [2119, 0]
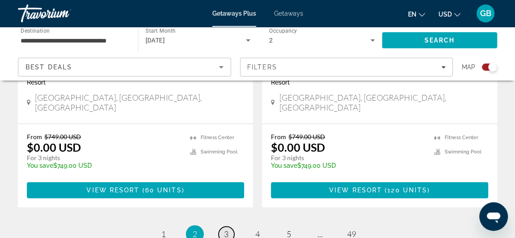
click at [227, 229] on span "3" at bounding box center [226, 234] width 4 height 10
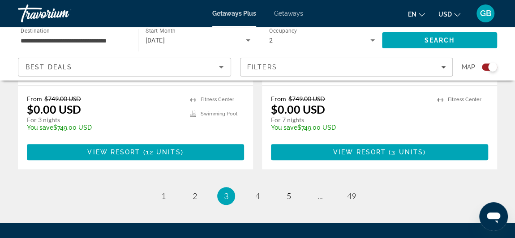
scroll to position [2137, 0]
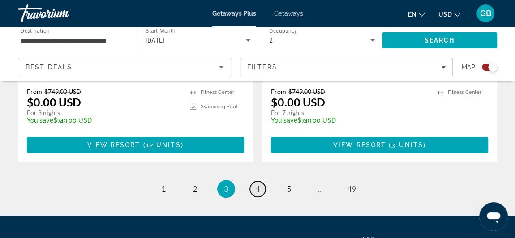
click at [263, 181] on link "page 4" at bounding box center [258, 189] width 16 height 16
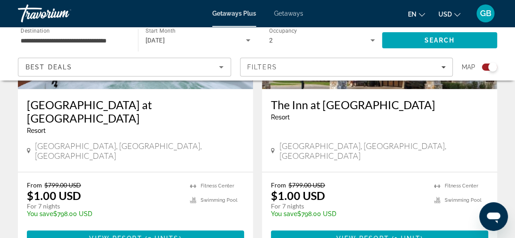
scroll to position [2050, 0]
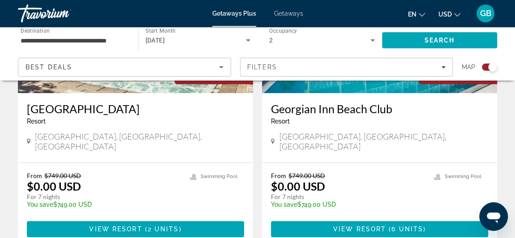
scroll to position [2072, 0]
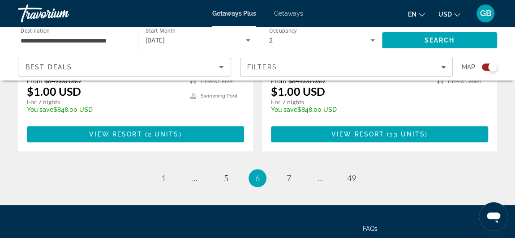
scroll to position [2122, 0]
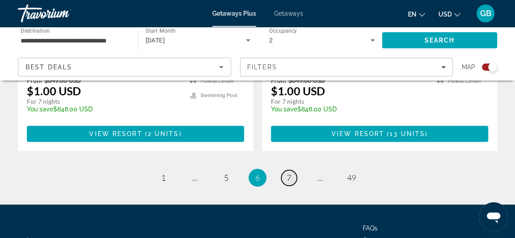
click at [287, 173] on span "7" at bounding box center [289, 178] width 4 height 10
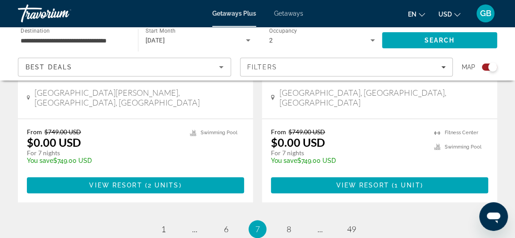
scroll to position [2123, 0]
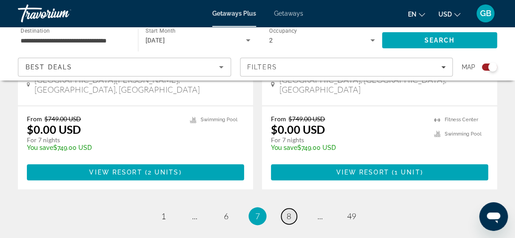
click at [289, 211] on span "8" at bounding box center [289, 216] width 4 height 10
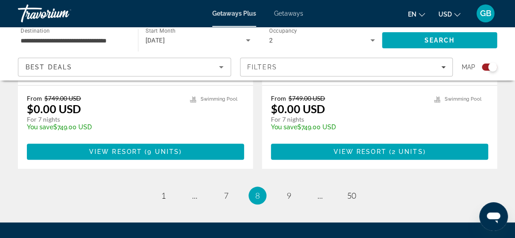
scroll to position [2150, 0]
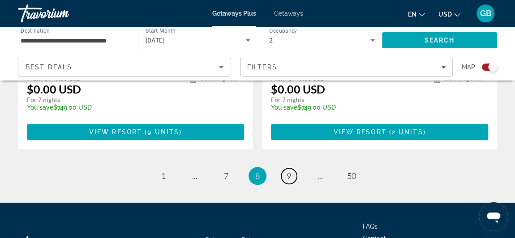
click at [289, 171] on span "9" at bounding box center [289, 176] width 4 height 10
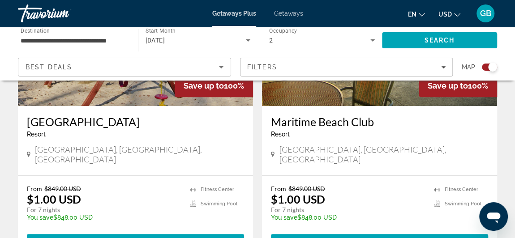
scroll to position [2137, 0]
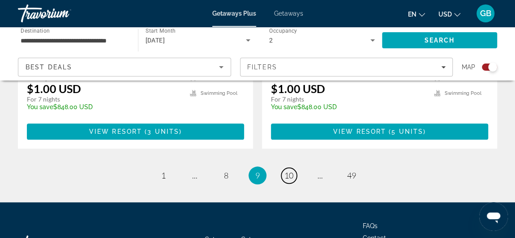
click at [289, 171] on span "10" at bounding box center [288, 176] width 9 height 10
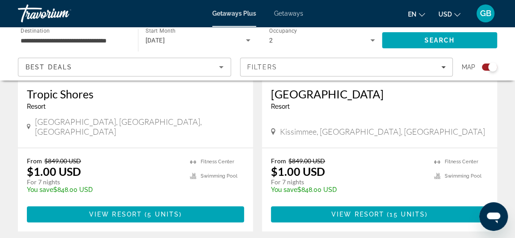
scroll to position [2068, 0]
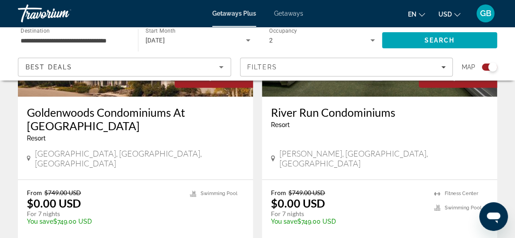
scroll to position [2045, 0]
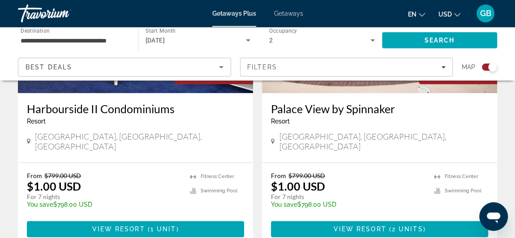
scroll to position [2060, 0]
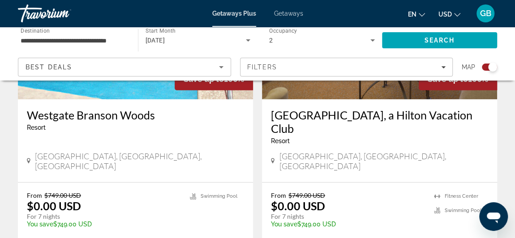
scroll to position [1391, 0]
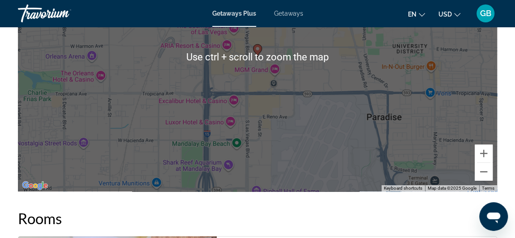
scroll to position [1520, 0]
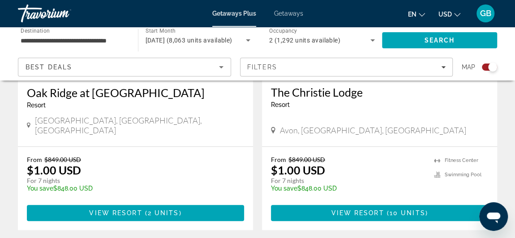
scroll to position [2091, 0]
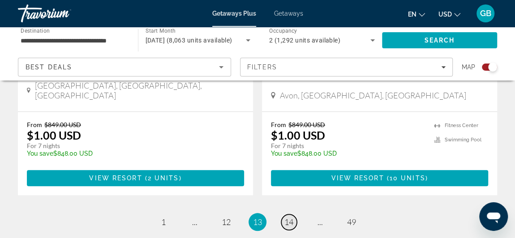
click at [286, 217] on span "14" at bounding box center [288, 222] width 9 height 10
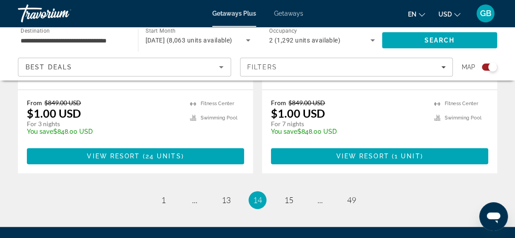
scroll to position [2157, 0]
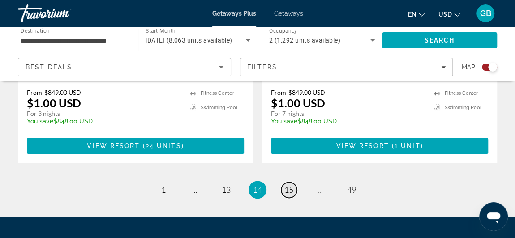
click at [293, 185] on span "15" at bounding box center [288, 190] width 9 height 10
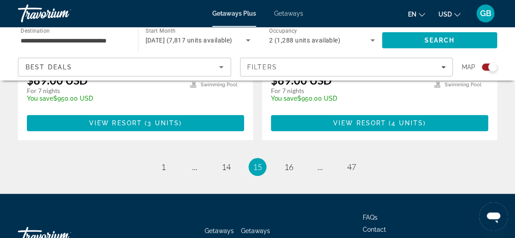
scroll to position [2137, 0]
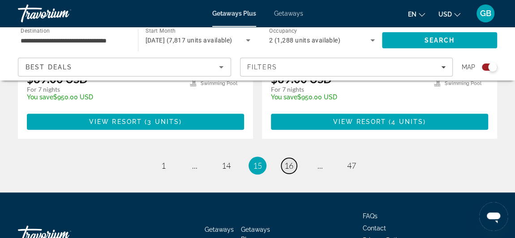
click at [289, 161] on span "16" at bounding box center [288, 166] width 9 height 10
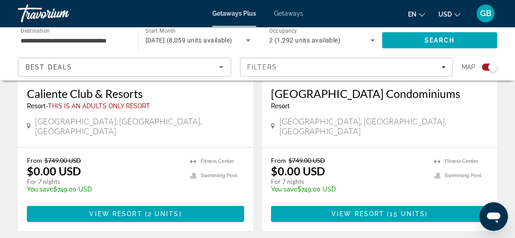
scroll to position [2050, 0]
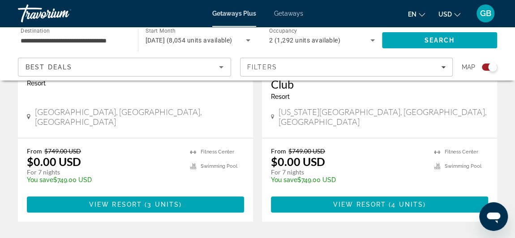
scroll to position [2081, 0]
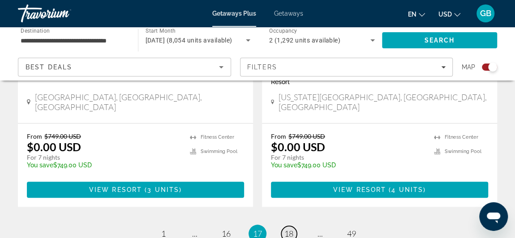
click at [286, 229] on span "18" at bounding box center [288, 234] width 9 height 10
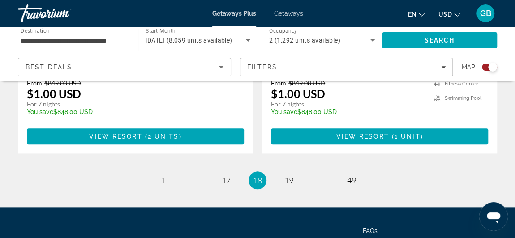
scroll to position [2137, 0]
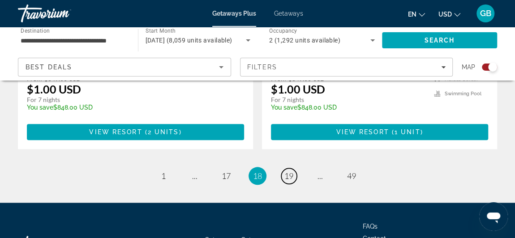
click at [287, 171] on span "19" at bounding box center [288, 176] width 9 height 10
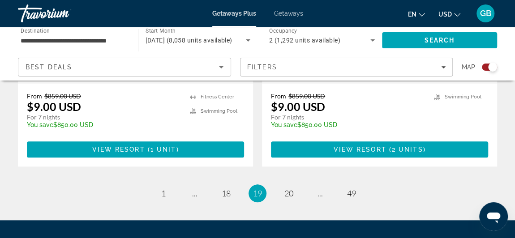
scroll to position [2123, 0]
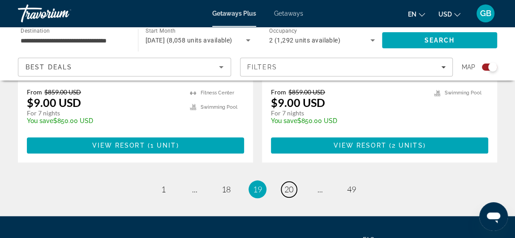
click at [287, 185] on span "20" at bounding box center [288, 190] width 9 height 10
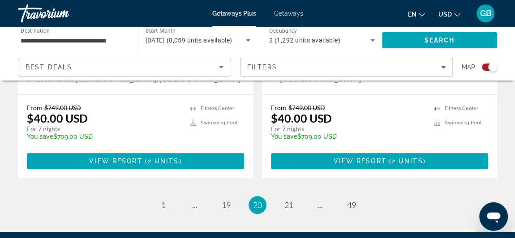
scroll to position [2150, 0]
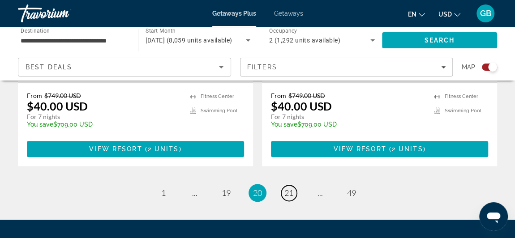
click at [287, 188] on span "21" at bounding box center [288, 193] width 9 height 10
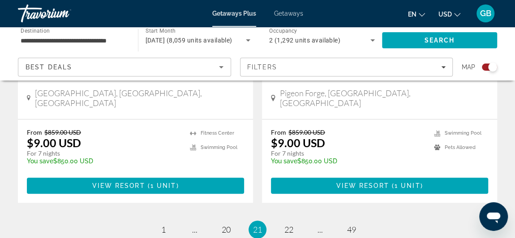
scroll to position [2056, 0]
click at [291, 225] on span "22" at bounding box center [288, 230] width 9 height 10
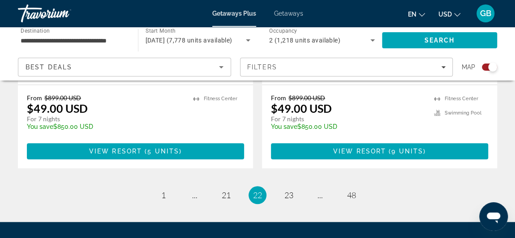
scroll to position [2124, 0]
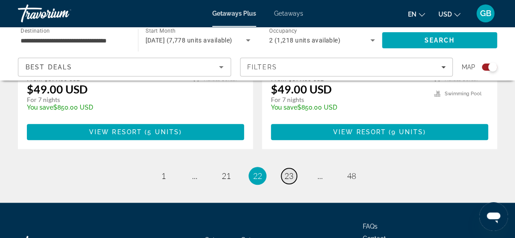
click at [291, 168] on link "page 23" at bounding box center [289, 176] width 16 height 16
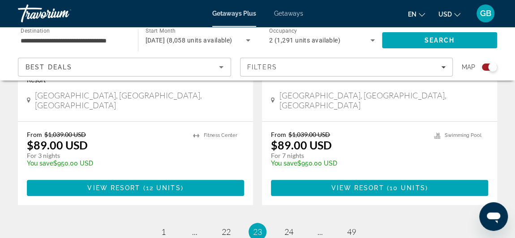
scroll to position [2087, 0]
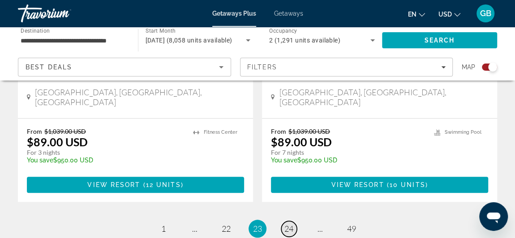
click at [289, 224] on span "24" at bounding box center [288, 229] width 9 height 10
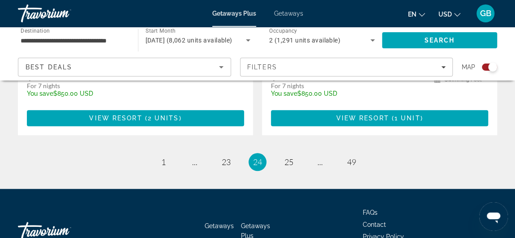
scroll to position [2137, 0]
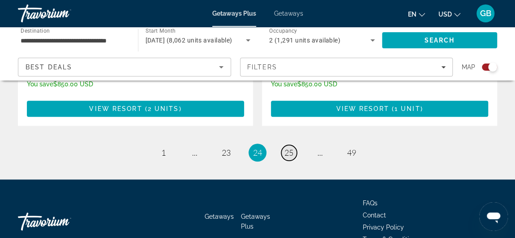
click at [289, 145] on link "page 25" at bounding box center [289, 153] width 16 height 16
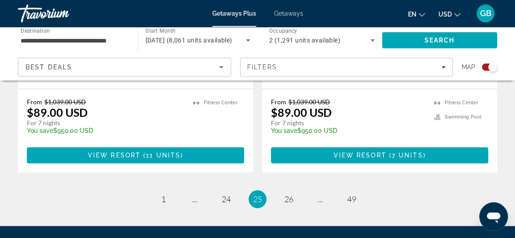
scroll to position [2123, 0]
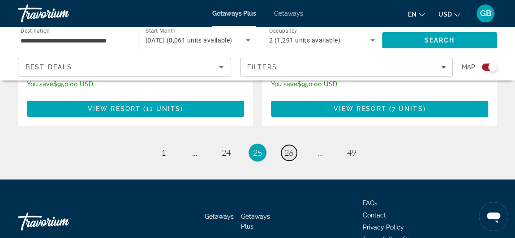
click at [286, 148] on span "26" at bounding box center [288, 153] width 9 height 10
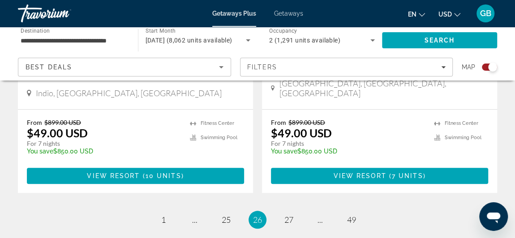
scroll to position [2120, 0]
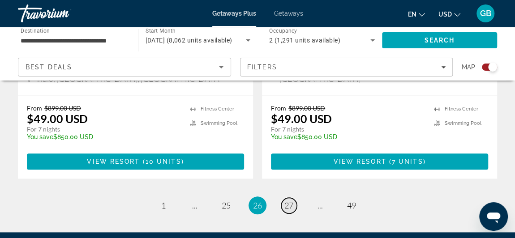
click at [289, 201] on span "27" at bounding box center [288, 206] width 9 height 10
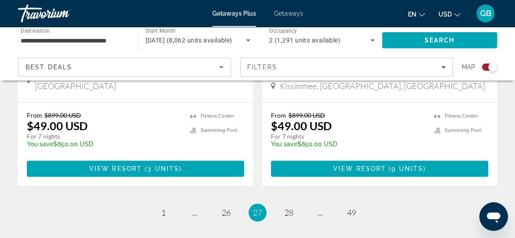
scroll to position [2123, 0]
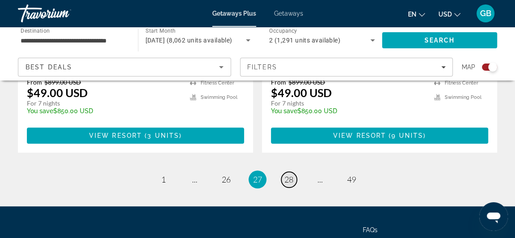
click at [287, 175] on span "28" at bounding box center [288, 180] width 9 height 10
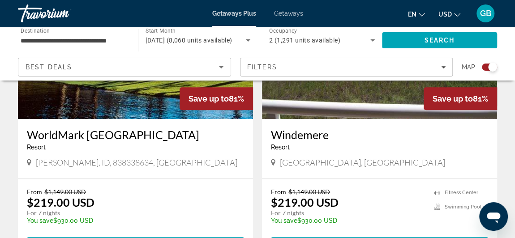
scroll to position [2137, 0]
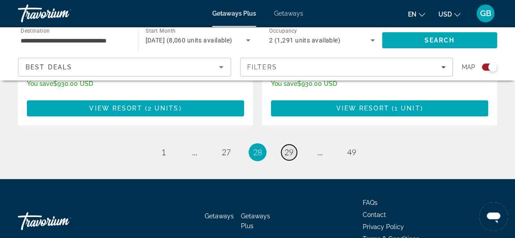
click at [289, 147] on span "29" at bounding box center [288, 152] width 9 height 10
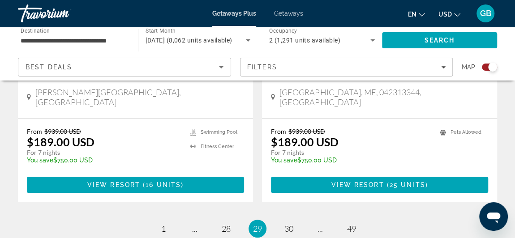
scroll to position [2048, 0]
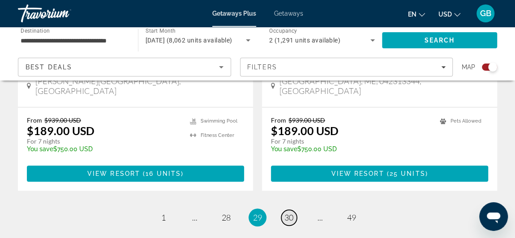
click at [291, 213] on span "30" at bounding box center [288, 218] width 9 height 10
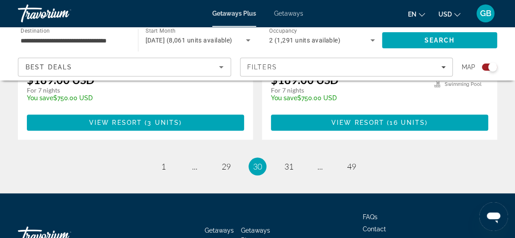
scroll to position [2137, 0]
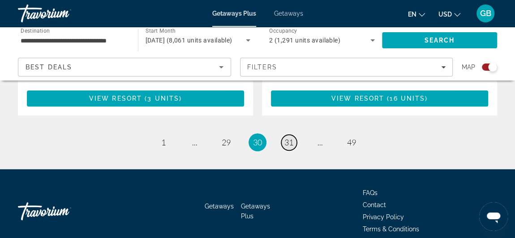
click at [292, 138] on span "31" at bounding box center [288, 143] width 9 height 10
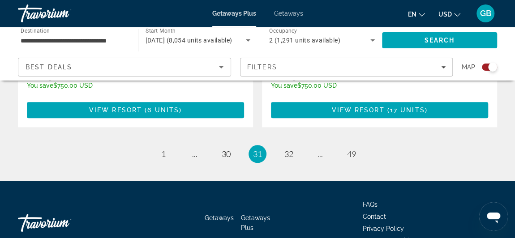
scroll to position [2150, 0]
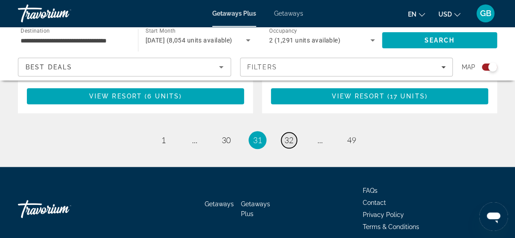
click at [292, 135] on span "32" at bounding box center [288, 140] width 9 height 10
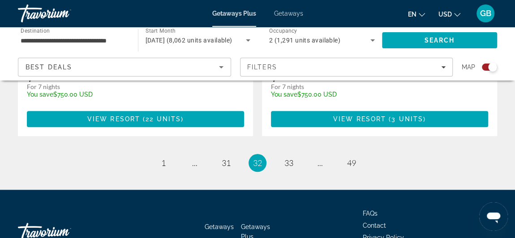
scroll to position [2123, 0]
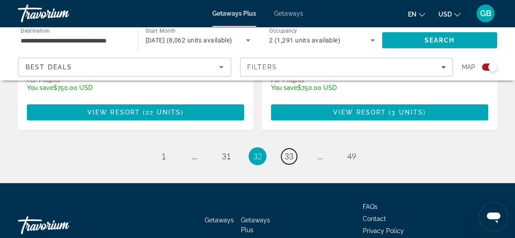
click at [292, 151] on span "33" at bounding box center [288, 156] width 9 height 10
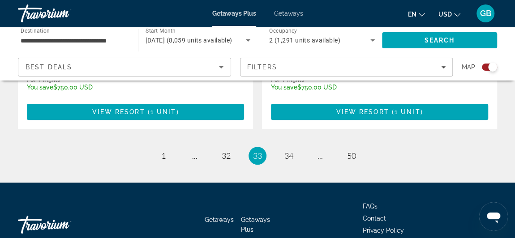
scroll to position [2145, 0]
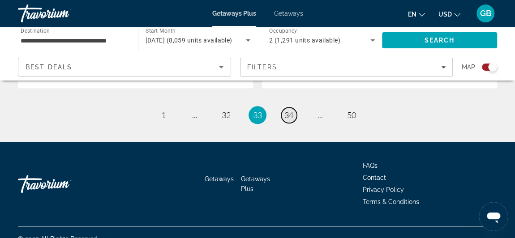
click at [292, 110] on span "34" at bounding box center [288, 115] width 9 height 10
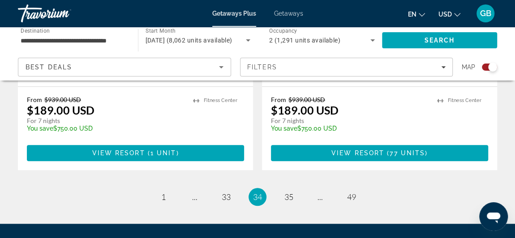
scroll to position [2081, 0]
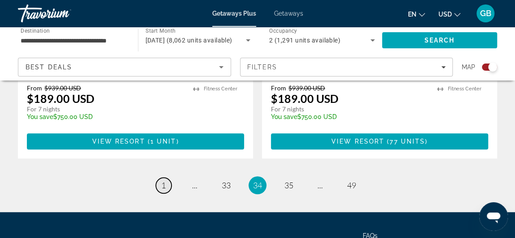
click at [163, 181] on span "1" at bounding box center [163, 186] width 4 height 10
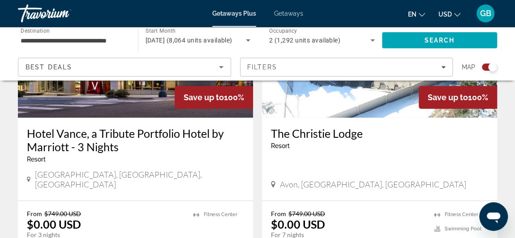
scroll to position [2055, 0]
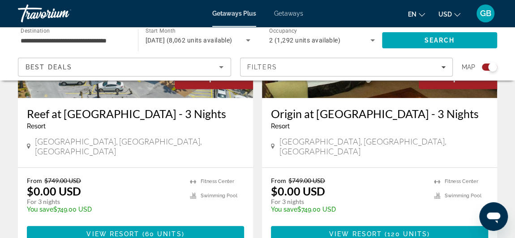
scroll to position [2075, 0]
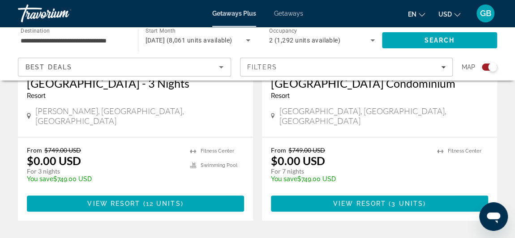
scroll to position [2108, 0]
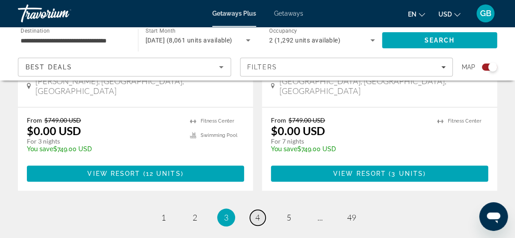
click at [261, 210] on link "page 4" at bounding box center [258, 218] width 16 height 16
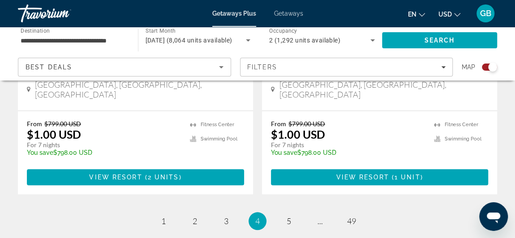
scroll to position [2102, 0]
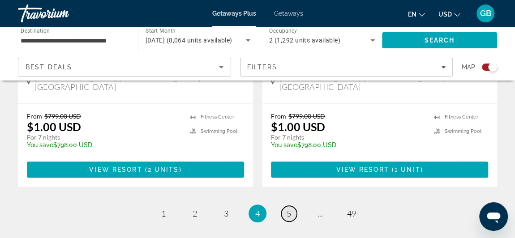
click at [289, 209] on span "5" at bounding box center [289, 214] width 4 height 10
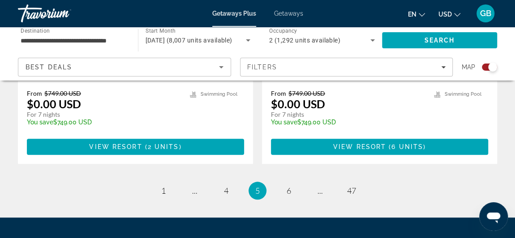
scroll to position [2137, 0]
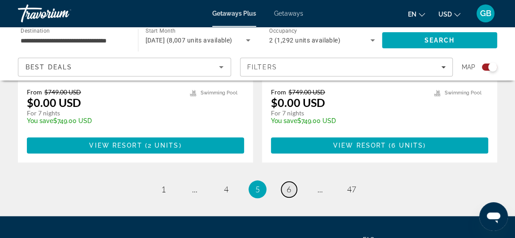
click at [288, 185] on span "6" at bounding box center [289, 190] width 4 height 10
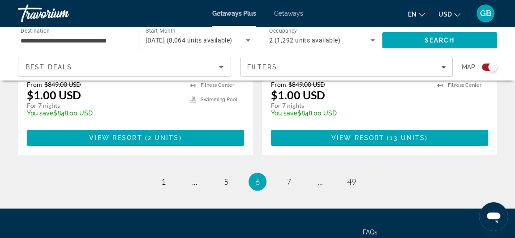
scroll to position [2137, 0]
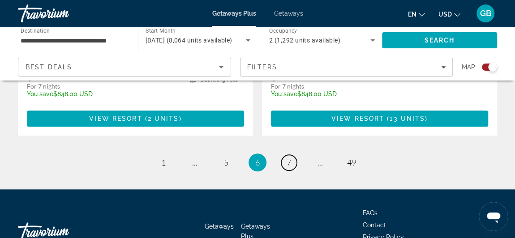
click at [288, 158] on span "7" at bounding box center [289, 163] width 4 height 10
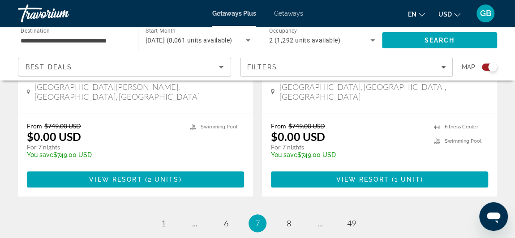
scroll to position [2123, 0]
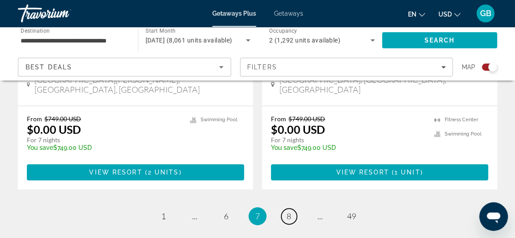
click at [288, 211] on span "8" at bounding box center [289, 216] width 4 height 10
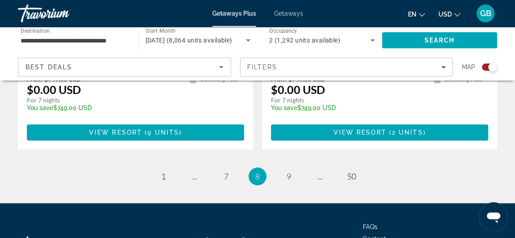
scroll to position [2150, 0]
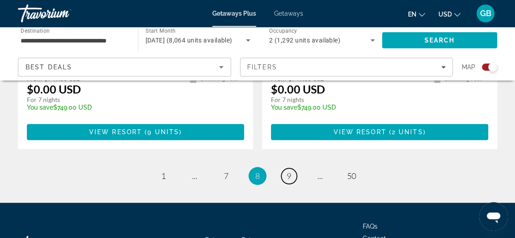
click at [288, 171] on span "9" at bounding box center [289, 176] width 4 height 10
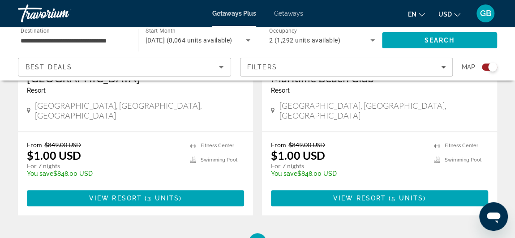
scroll to position [2137, 0]
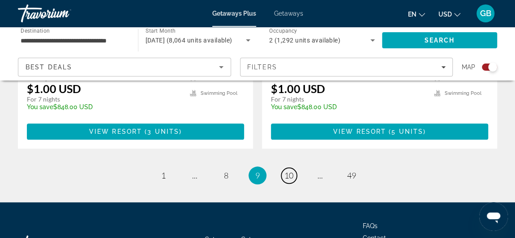
click at [288, 171] on span "10" at bounding box center [288, 176] width 9 height 10
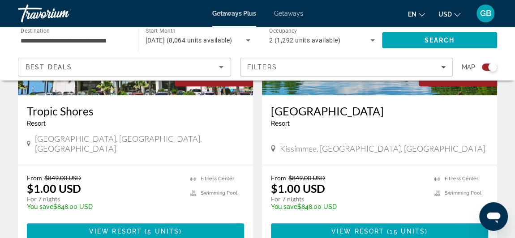
scroll to position [2045, 0]
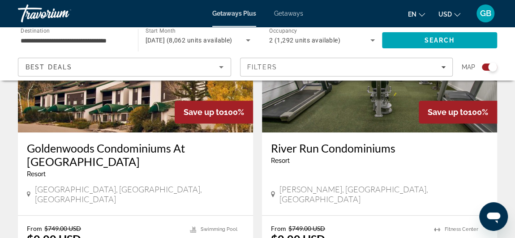
scroll to position [2038, 0]
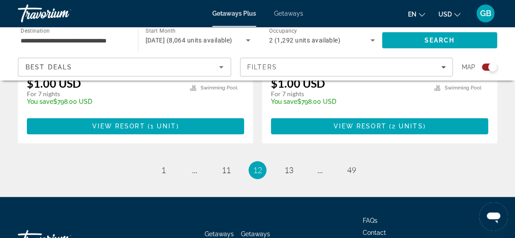
scroll to position [2162, 0]
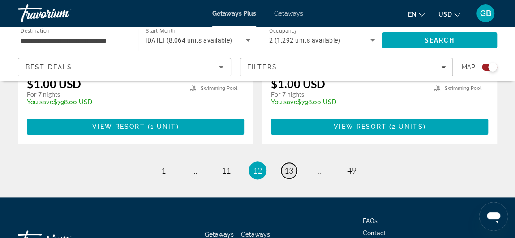
click at [289, 163] on link "page 13" at bounding box center [289, 171] width 16 height 16
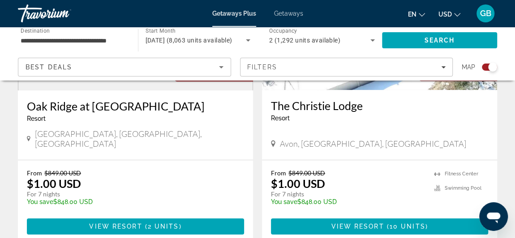
scroll to position [2137, 0]
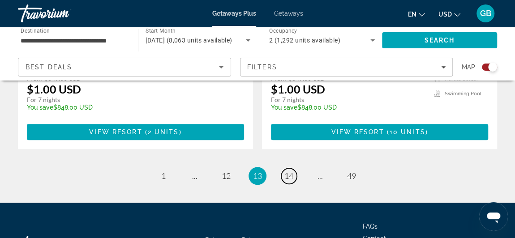
click at [289, 168] on link "page 14" at bounding box center [289, 176] width 16 height 16
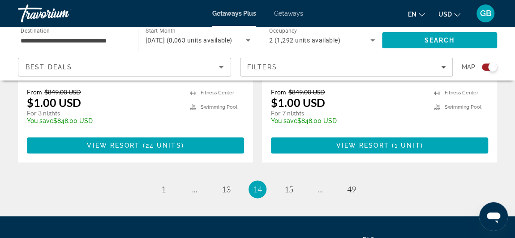
scroll to position [2164, 0]
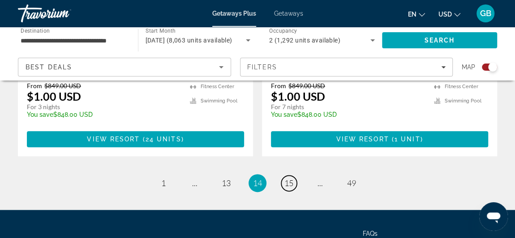
click at [289, 176] on link "page 15" at bounding box center [289, 184] width 16 height 16
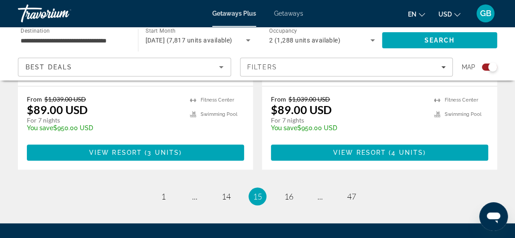
scroll to position [2115, 0]
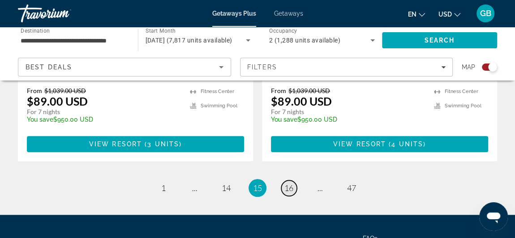
click at [289, 183] on span "16" at bounding box center [288, 188] width 9 height 10
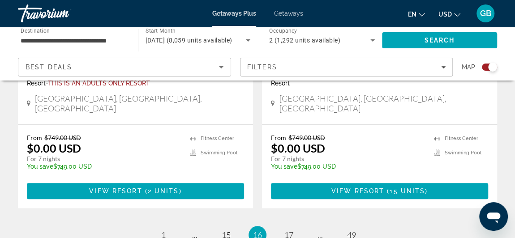
scroll to position [2067, 0]
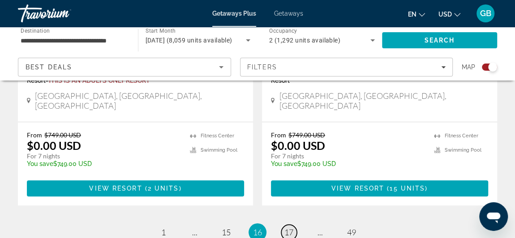
click at [293, 228] on span "17" at bounding box center [288, 233] width 9 height 10
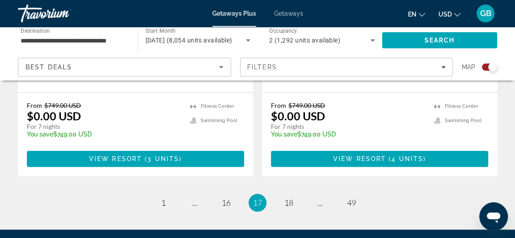
scroll to position [2112, 0]
click at [290, 198] on span "18" at bounding box center [288, 203] width 9 height 10
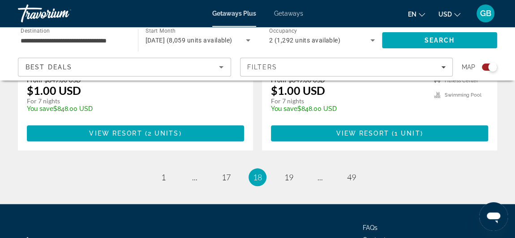
scroll to position [2137, 0]
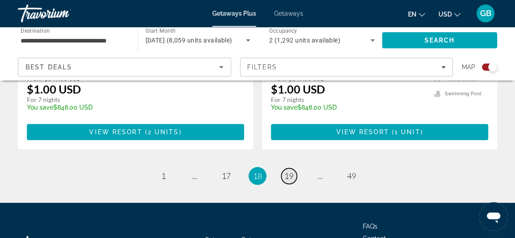
click at [289, 171] on span "19" at bounding box center [288, 176] width 9 height 10
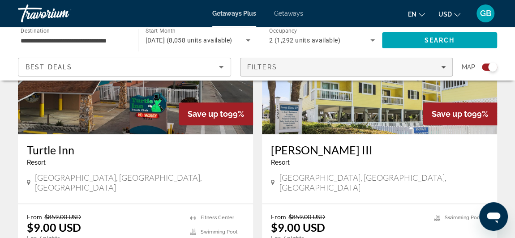
scroll to position [2015, 0]
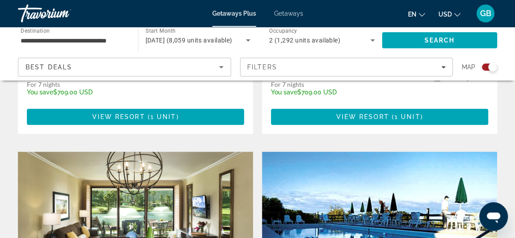
scroll to position [1862, 0]
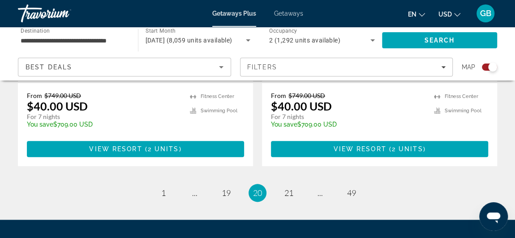
scroll to position [2150, 0]
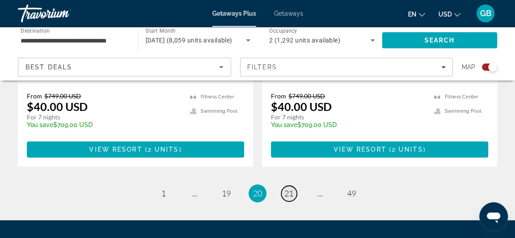
click at [285, 186] on link "page 21" at bounding box center [289, 194] width 16 height 16
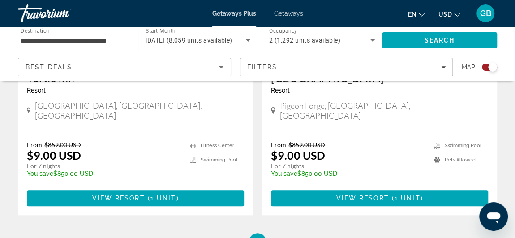
scroll to position [2073, 0]
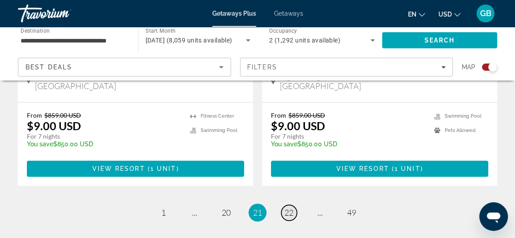
click at [293, 208] on span "22" at bounding box center [288, 213] width 9 height 10
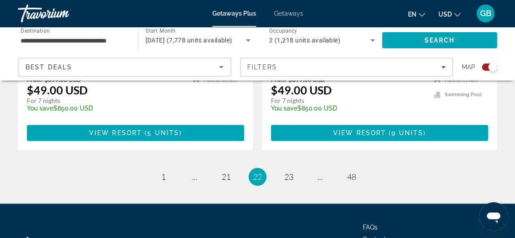
scroll to position [2124, 0]
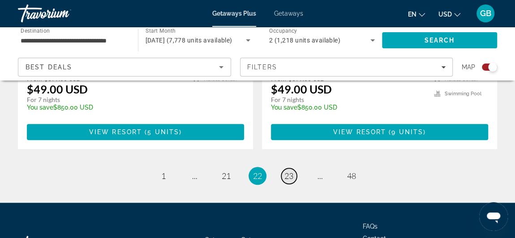
click at [285, 171] on span "23" at bounding box center [288, 176] width 9 height 10
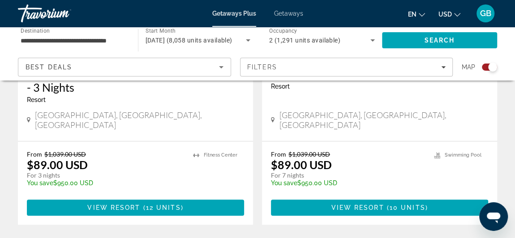
scroll to position [2150, 0]
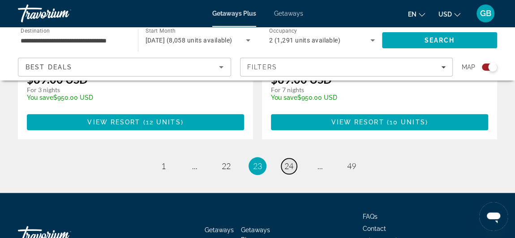
click at [288, 161] on span "24" at bounding box center [288, 166] width 9 height 10
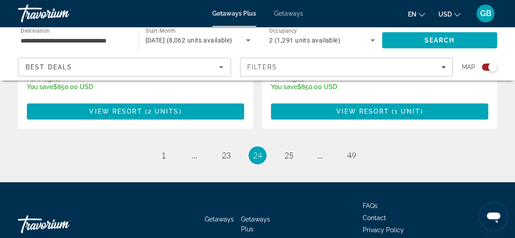
scroll to position [2137, 0]
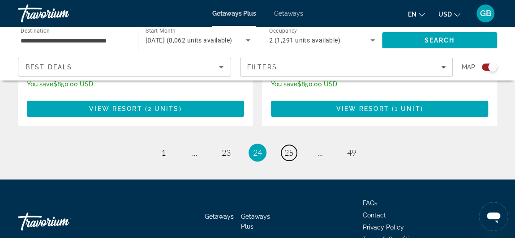
click at [288, 148] on span "25" at bounding box center [288, 153] width 9 height 10
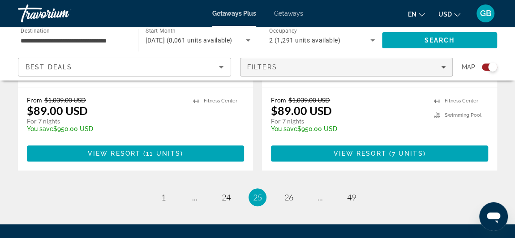
scroll to position [2088, 0]
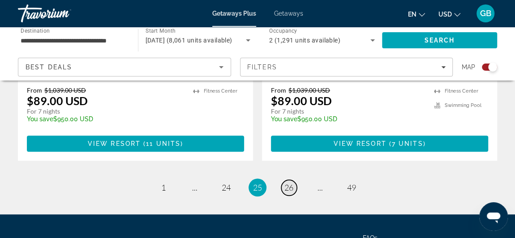
click at [293, 183] on span "26" at bounding box center [288, 188] width 9 height 10
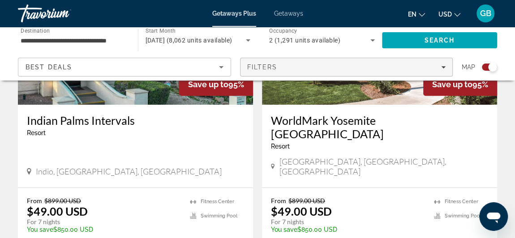
scroll to position [2060, 0]
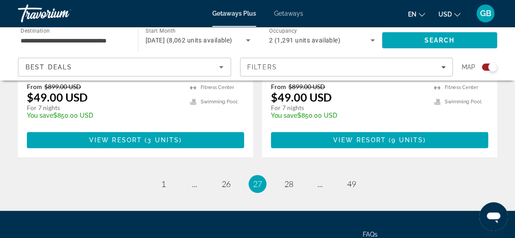
scroll to position [2123, 0]
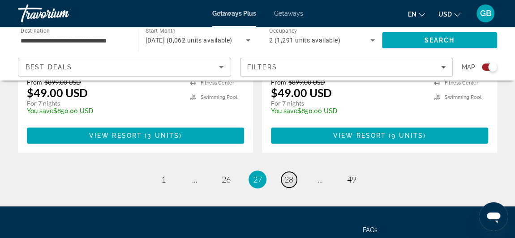
click at [293, 175] on span "28" at bounding box center [288, 180] width 9 height 10
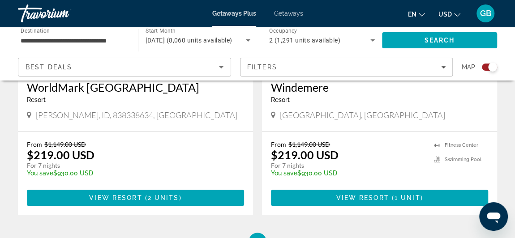
scroll to position [2057, 0]
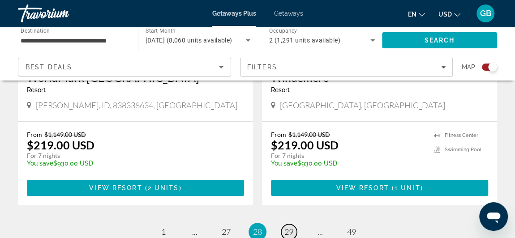
click at [287, 227] on span "29" at bounding box center [288, 232] width 9 height 10
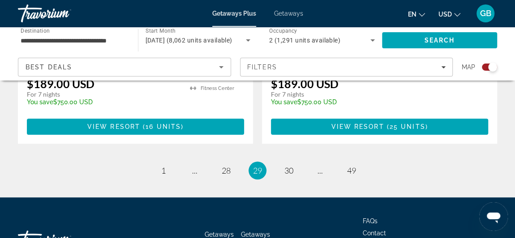
scroll to position [2096, 0]
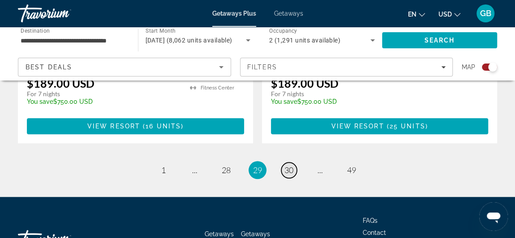
click at [290, 165] on span "30" at bounding box center [288, 170] width 9 height 10
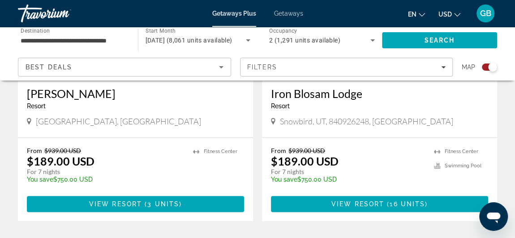
scroll to position [2043, 0]
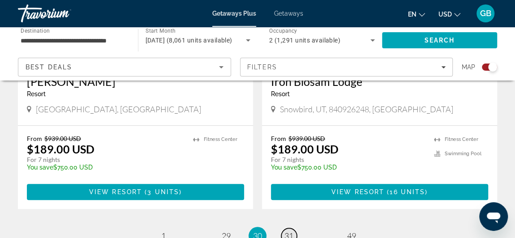
click at [291, 231] on span "31" at bounding box center [288, 236] width 9 height 10
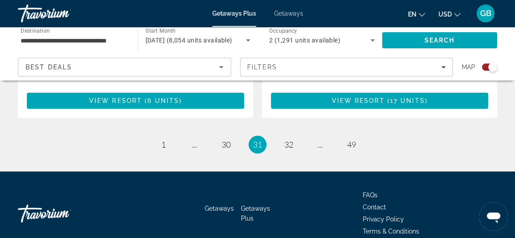
scroll to position [2150, 0]
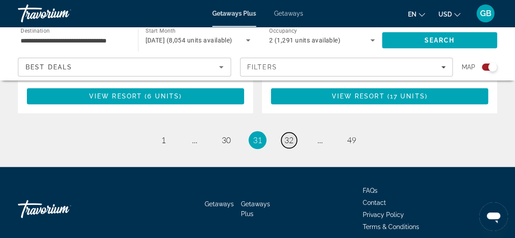
click at [286, 135] on span "32" at bounding box center [288, 140] width 9 height 10
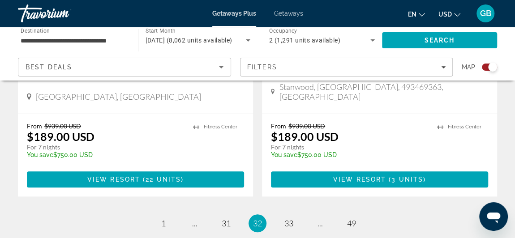
scroll to position [2123, 0]
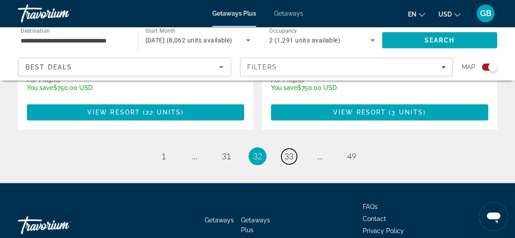
click at [286, 151] on span "33" at bounding box center [288, 156] width 9 height 10
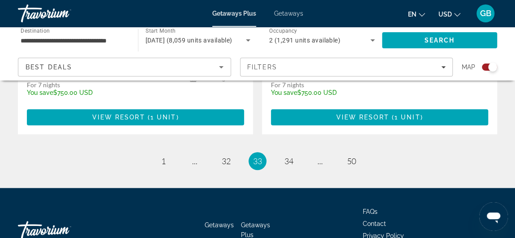
scroll to position [2098, 0]
click at [286, 156] on span "34" at bounding box center [288, 161] width 9 height 10
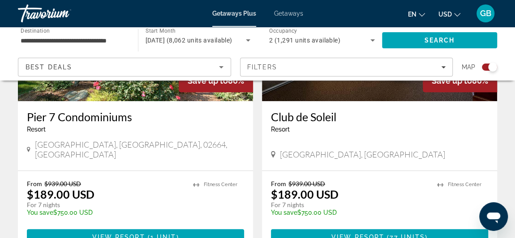
scroll to position [1985, 0]
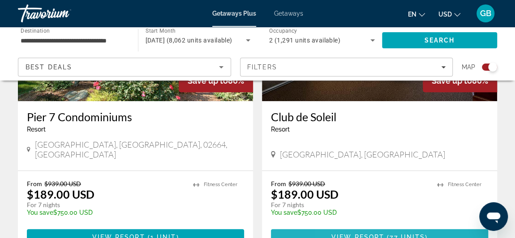
click at [345, 234] on span "View Resort" at bounding box center [358, 237] width 53 height 7
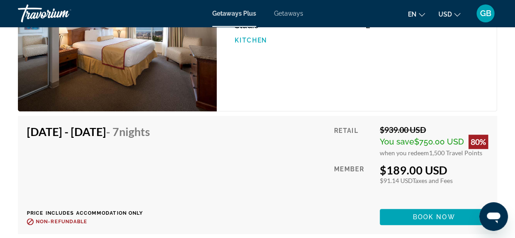
scroll to position [1809, 0]
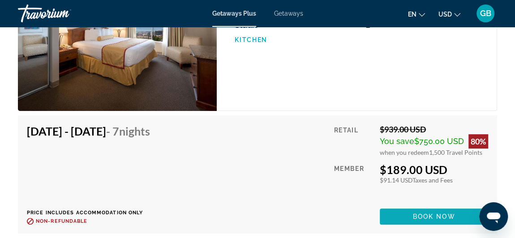
click at [418, 216] on span "Book now" at bounding box center [434, 216] width 43 height 7
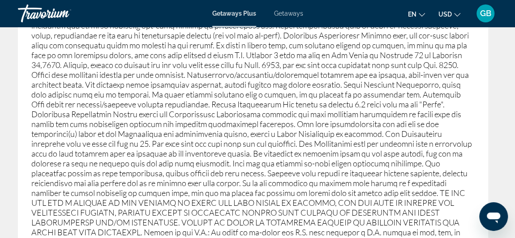
scroll to position [1627, 0]
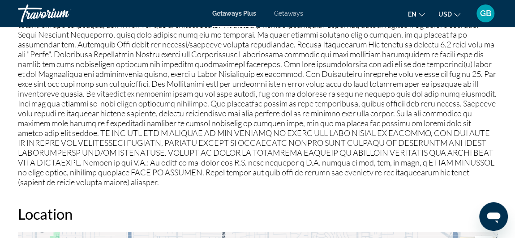
scroll to position [1159, 0]
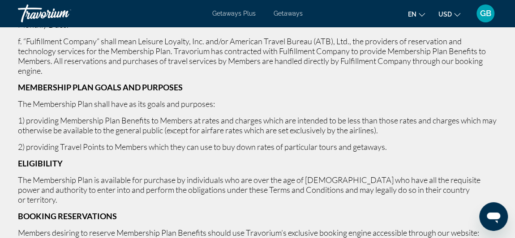
scroll to position [286, 0]
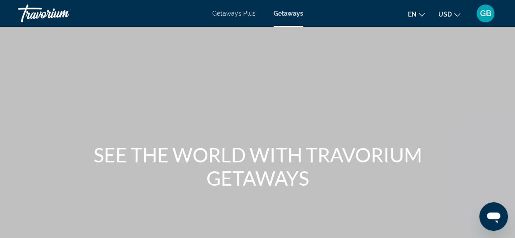
click at [296, 12] on span "Getaways" at bounding box center [289, 13] width 30 height 7
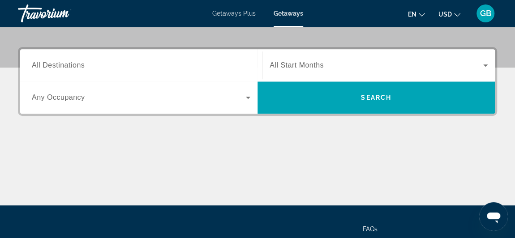
scroll to position [203, 0]
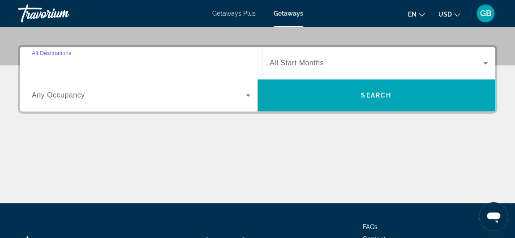
click at [121, 61] on input "Destination All Destinations" at bounding box center [141, 63] width 219 height 11
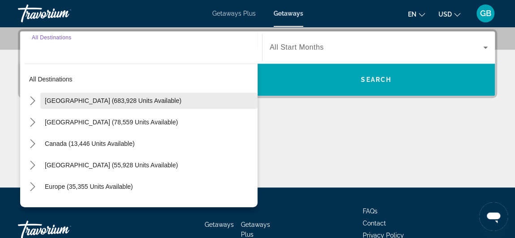
click at [123, 95] on span "Select destination: United States (683,928 units available)" at bounding box center [148, 101] width 217 height 22
type input "**********"
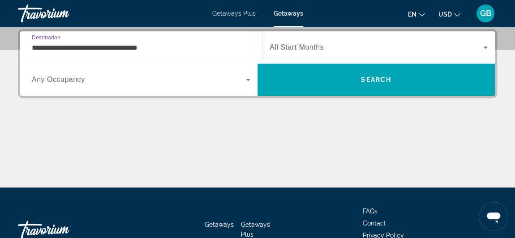
click at [128, 83] on span "Search widget" at bounding box center [139, 79] width 214 height 11
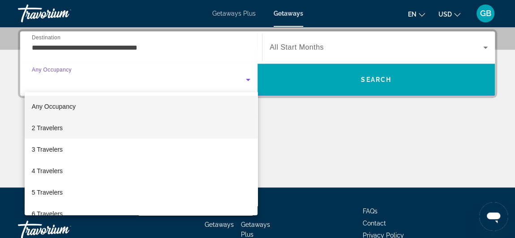
click at [125, 123] on mat-option "2 Travelers" at bounding box center [141, 128] width 233 height 22
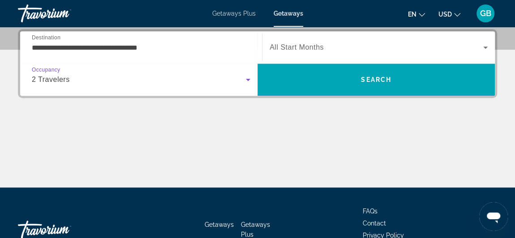
click at [309, 37] on div "Search widget" at bounding box center [379, 47] width 218 height 25
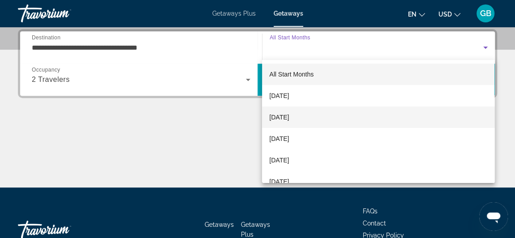
click at [289, 117] on span "[DATE]" at bounding box center [279, 117] width 20 height 11
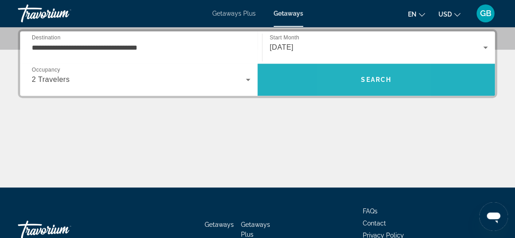
click at [349, 81] on span "Search" at bounding box center [376, 80] width 237 height 22
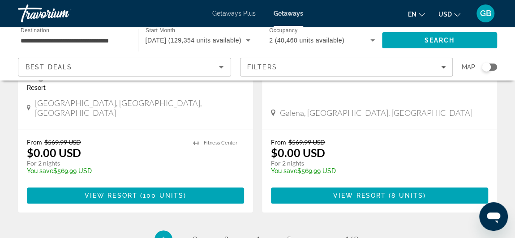
scroll to position [1766, 0]
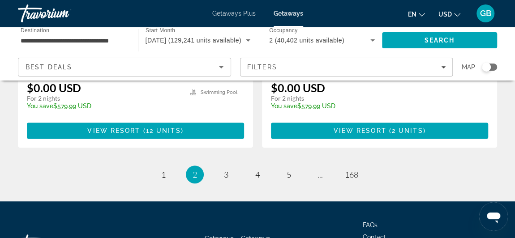
scroll to position [1913, 0]
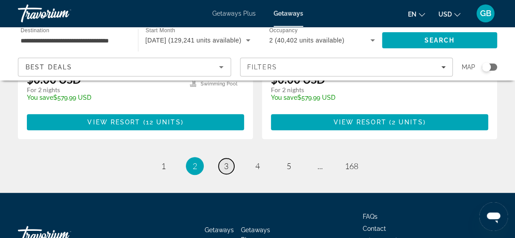
click at [232, 159] on link "page 3" at bounding box center [227, 167] width 16 height 16
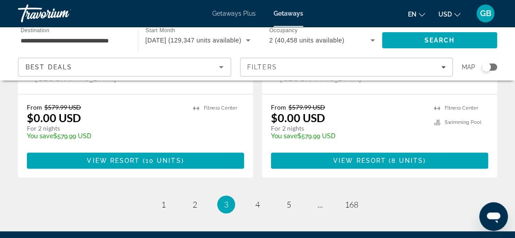
scroll to position [1837, 0]
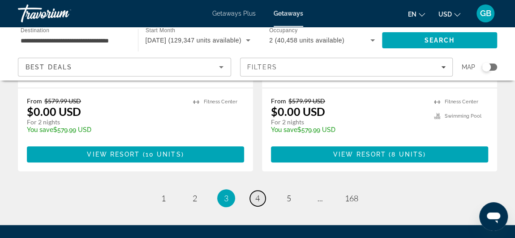
click at [254, 191] on link "page 4" at bounding box center [258, 199] width 16 height 16
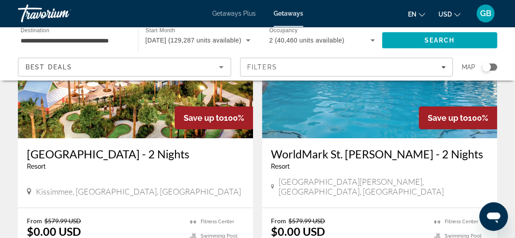
scroll to position [1828, 0]
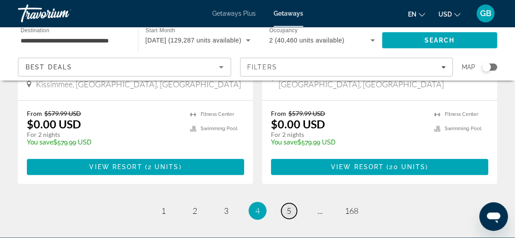
click at [284, 203] on link "page 5" at bounding box center [289, 211] width 16 height 16
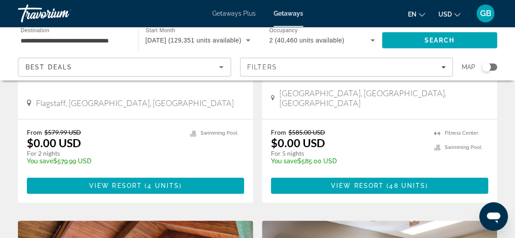
scroll to position [225, 0]
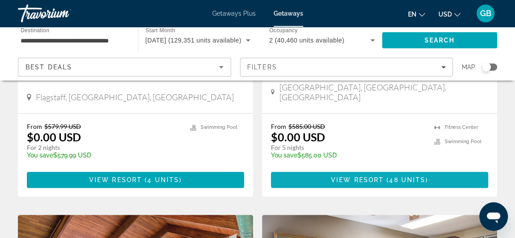
click at [385, 177] on span "Main content" at bounding box center [385, 180] width 3 height 7
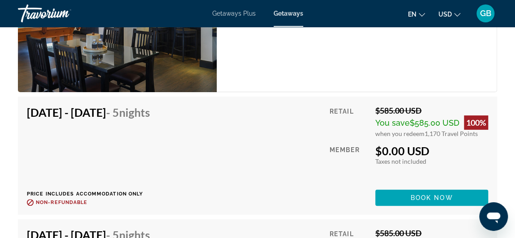
scroll to position [1711, 0]
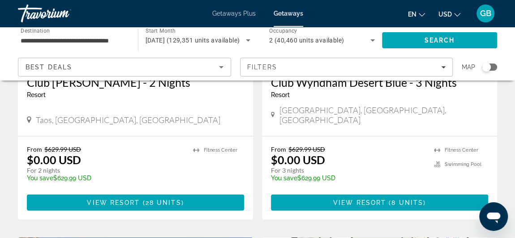
scroll to position [1136, 0]
click at [367, 199] on span "View Resort" at bounding box center [359, 202] width 53 height 7
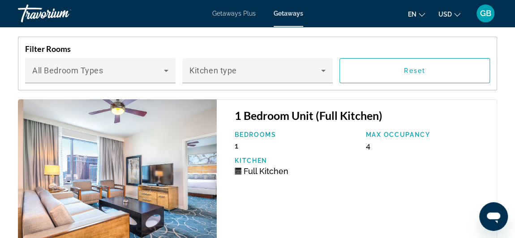
scroll to position [1606, 0]
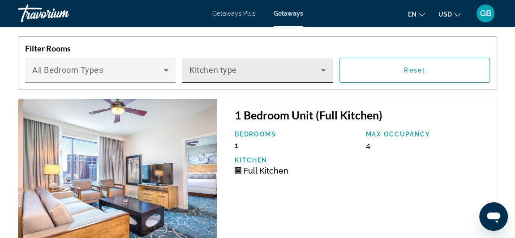
click at [329, 69] on div "Kitchen type" at bounding box center [257, 70] width 151 height 25
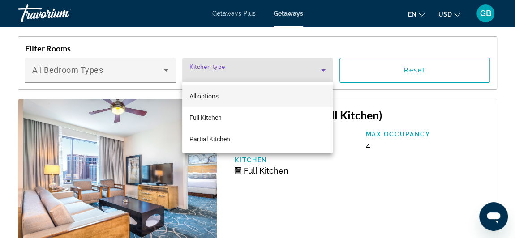
click at [329, 69] on div at bounding box center [257, 119] width 515 height 238
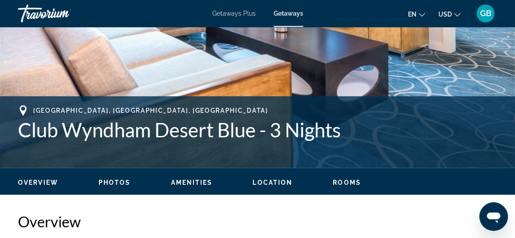
scroll to position [285, 0]
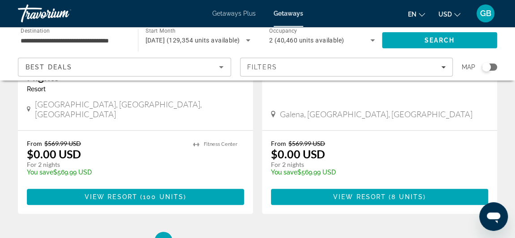
scroll to position [1841, 0]
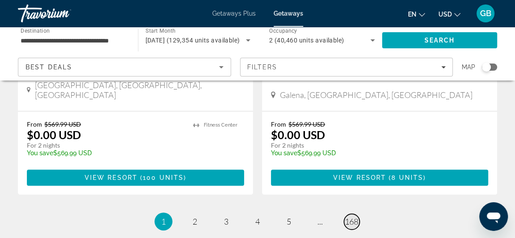
click at [356, 217] on span "168" at bounding box center [351, 222] width 13 height 10
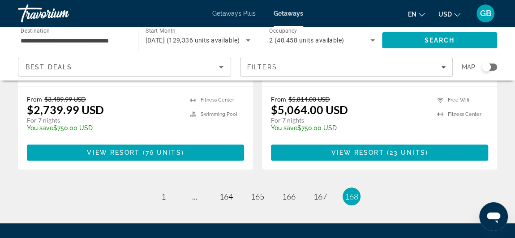
scroll to position [239, 0]
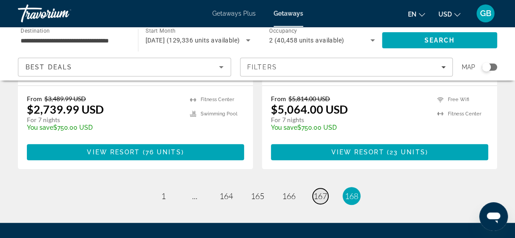
click at [323, 191] on span "167" at bounding box center [320, 196] width 13 height 10
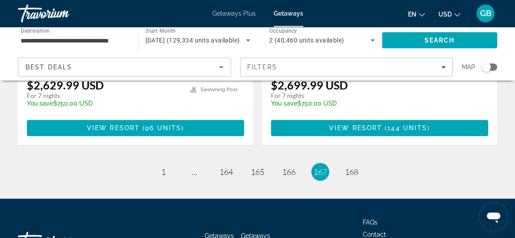
scroll to position [1839, 0]
click at [294, 167] on span "166" at bounding box center [288, 172] width 13 height 10
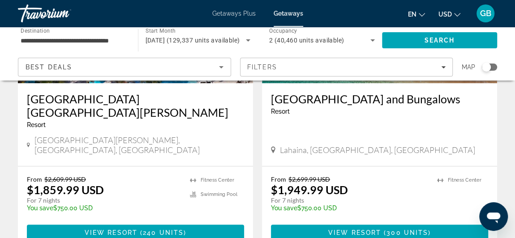
scroll to position [1873, 0]
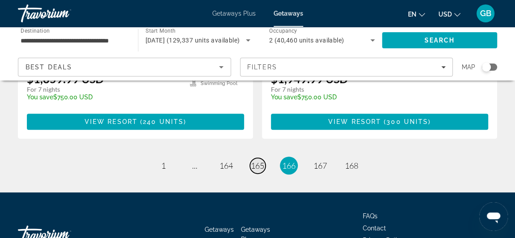
click at [262, 161] on span "165" at bounding box center [257, 166] width 13 height 10
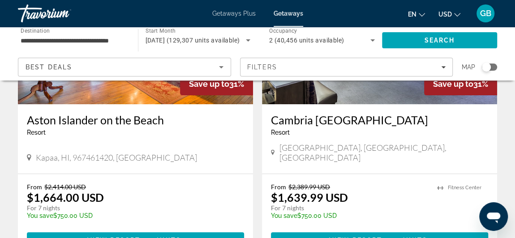
scroll to position [1764, 0]
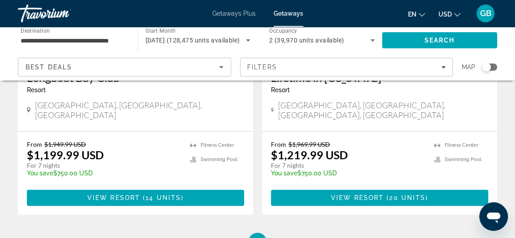
scroll to position [1834, 0]
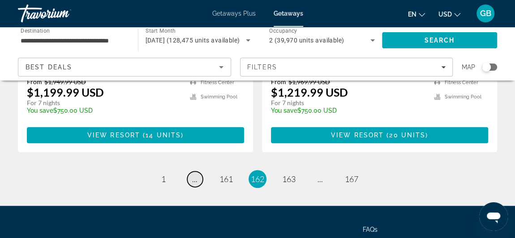
click at [196, 172] on link "page ..." at bounding box center [195, 180] width 16 height 16
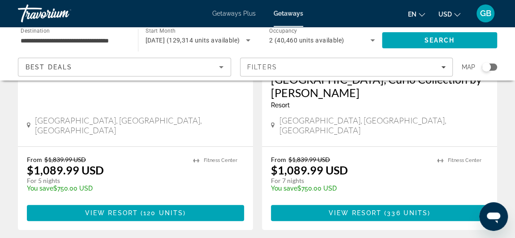
scroll to position [1846, 0]
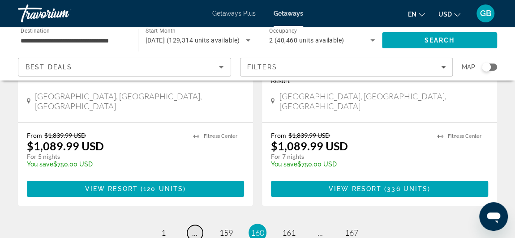
click at [195, 228] on span "..." at bounding box center [194, 233] width 5 height 10
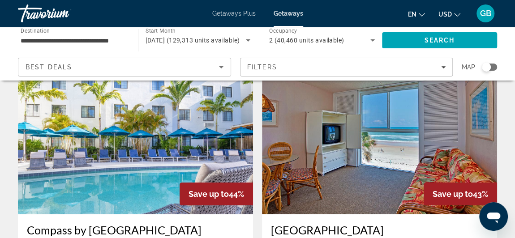
scroll to position [1873, 0]
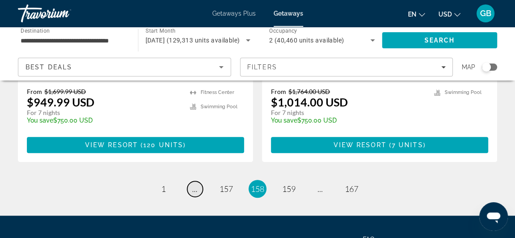
click at [194, 181] on link "page ..." at bounding box center [195, 189] width 16 height 16
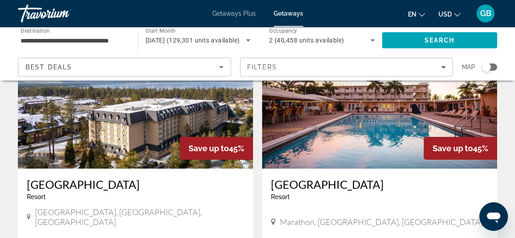
scroll to position [1875, 0]
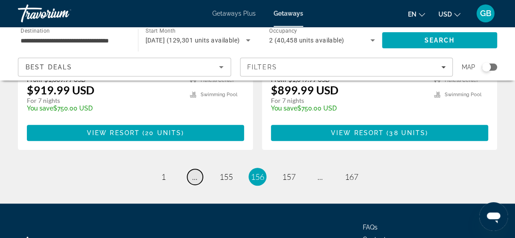
click at [195, 172] on span "..." at bounding box center [194, 177] width 5 height 10
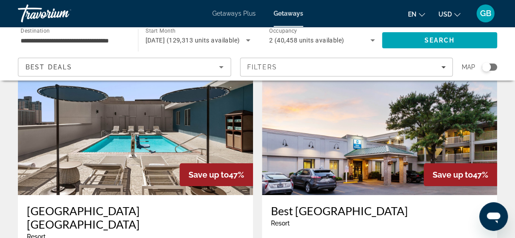
scroll to position [1886, 0]
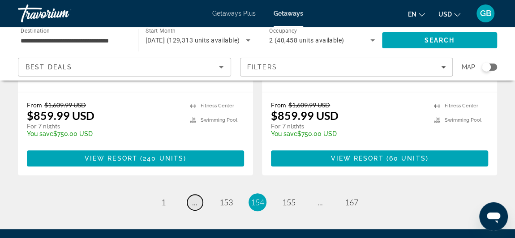
click at [194, 198] on span "..." at bounding box center [194, 203] width 5 height 10
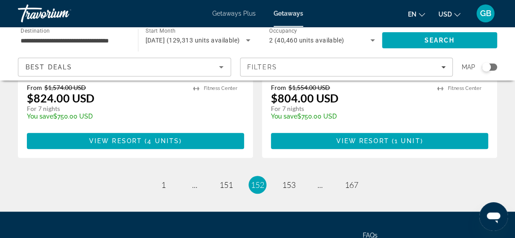
scroll to position [1886, 0]
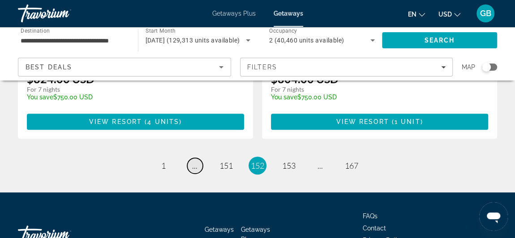
click at [194, 161] on span "..." at bounding box center [194, 166] width 5 height 10
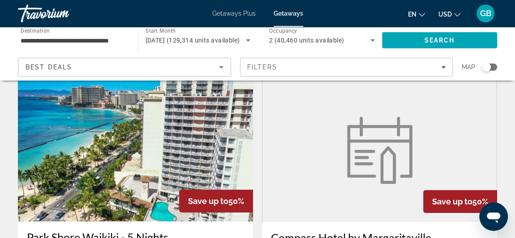
scroll to position [1736, 0]
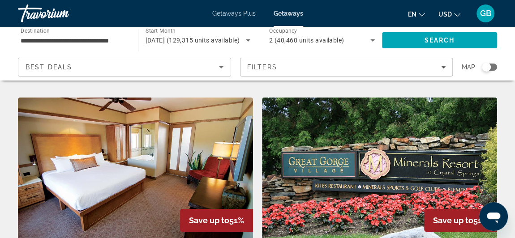
scroll to position [1836, 0]
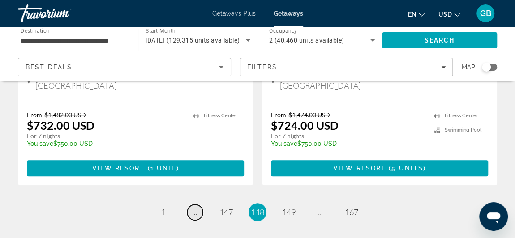
click at [191, 205] on link "page ..." at bounding box center [195, 213] width 16 height 16
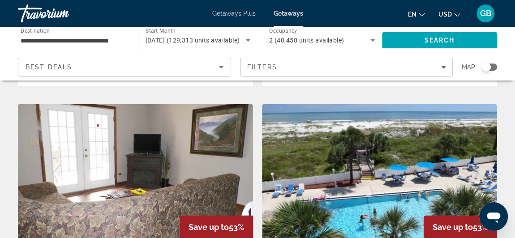
scroll to position [1900, 0]
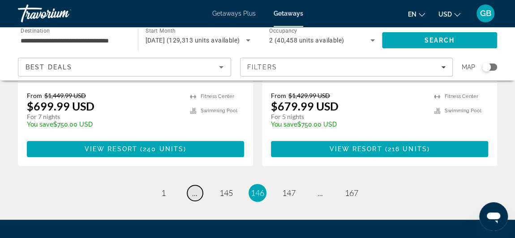
click at [195, 188] on span "..." at bounding box center [194, 193] width 5 height 10
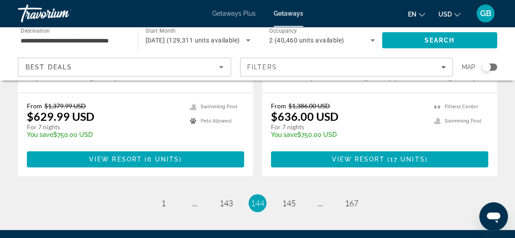
scroll to position [1862, 0]
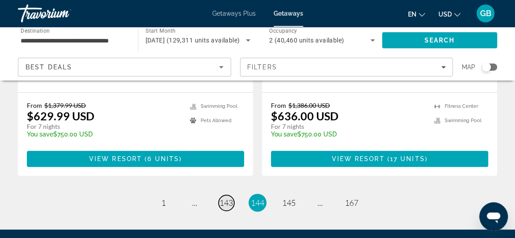
click at [228, 198] on span "143" at bounding box center [226, 203] width 13 height 10
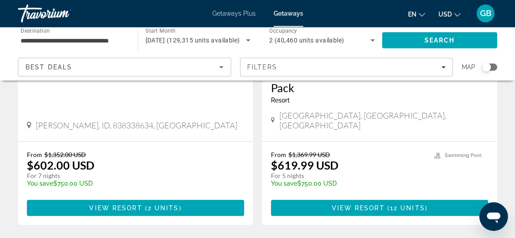
scroll to position [1805, 0]
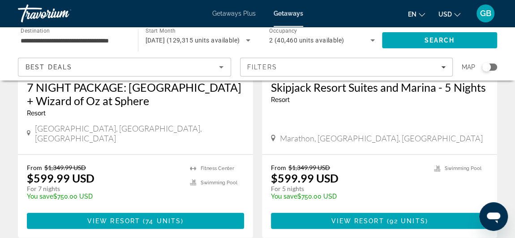
scroll to position [1876, 0]
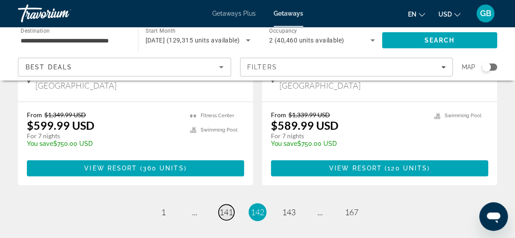
click at [231, 207] on span "141" at bounding box center [226, 212] width 13 height 10
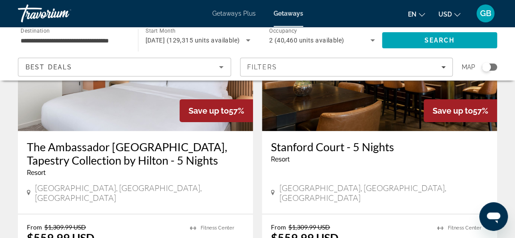
scroll to position [1807, 0]
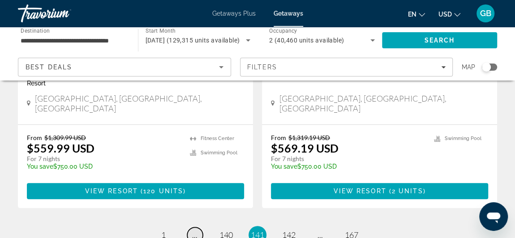
click at [194, 230] on span "..." at bounding box center [194, 235] width 5 height 10
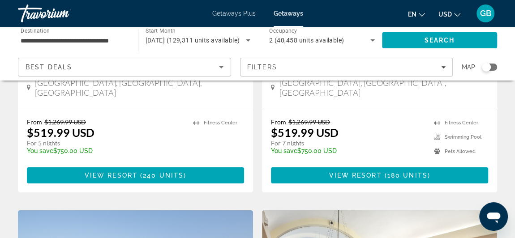
scroll to position [1805, 0]
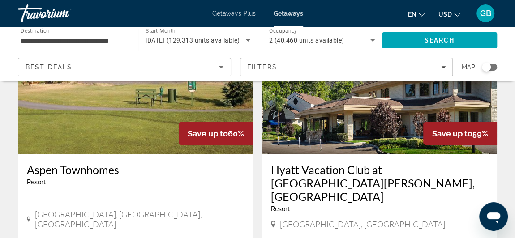
scroll to position [1770, 0]
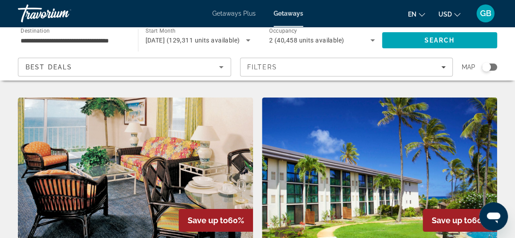
scroll to position [1876, 0]
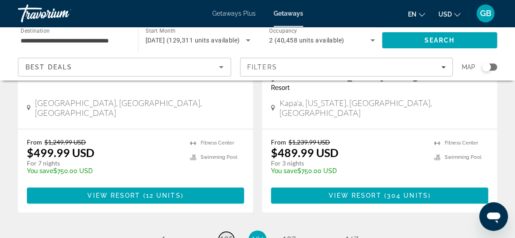
click at [230, 235] on span "135" at bounding box center [226, 240] width 13 height 10
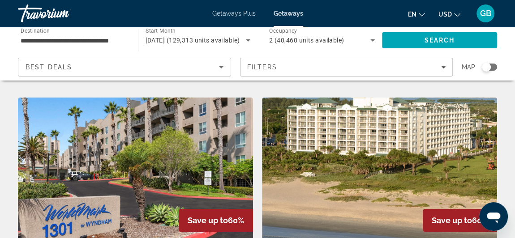
scroll to position [1806, 0]
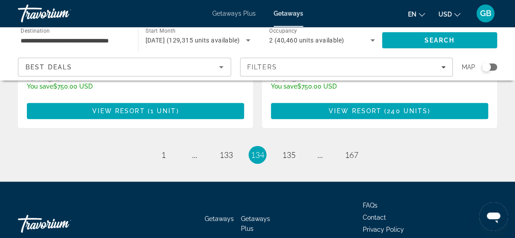
scroll to position [1899, 0]
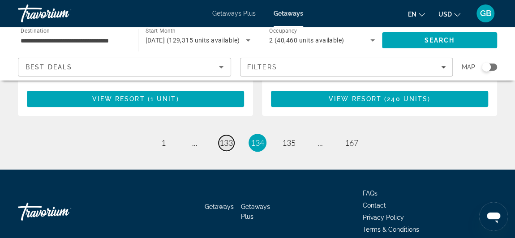
click at [230, 138] on span "133" at bounding box center [226, 143] width 13 height 10
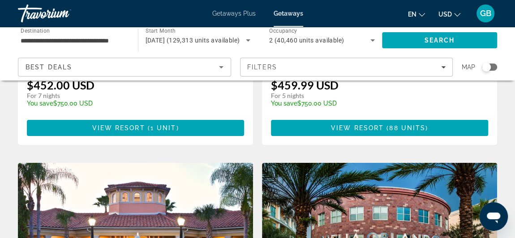
scroll to position [1807, 0]
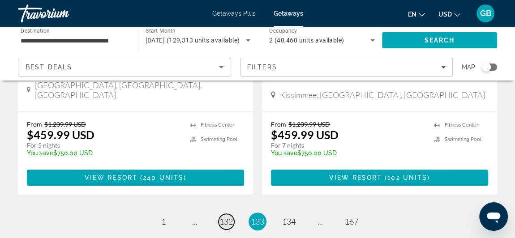
click at [229, 217] on span "132" at bounding box center [226, 222] width 13 height 10
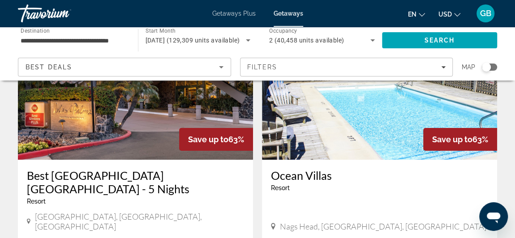
scroll to position [1806, 0]
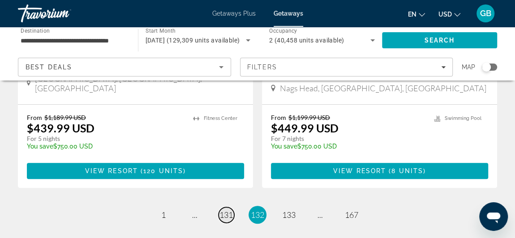
click at [227, 210] on span "131" at bounding box center [226, 215] width 13 height 10
